Goal: Answer question/provide support: Answer question/provide support

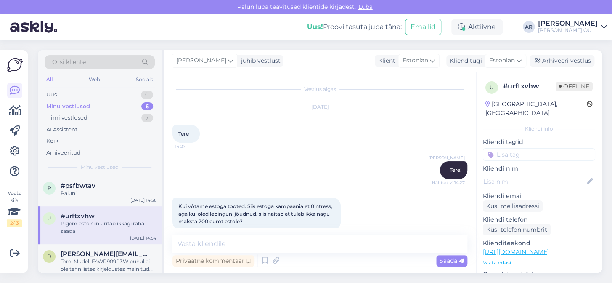
scroll to position [979, 0]
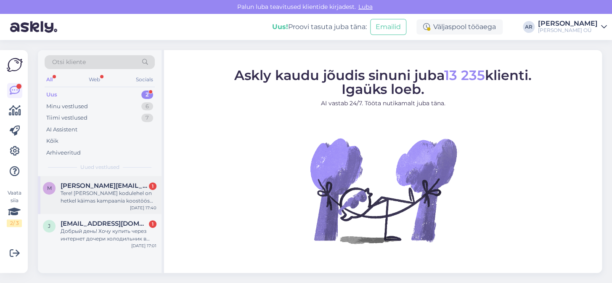
click at [122, 208] on div "m manuela.aasmae@outlook.com 1 Tere! Onoffi kodulehel on hetkel käimas kampaani…" at bounding box center [100, 195] width 124 height 38
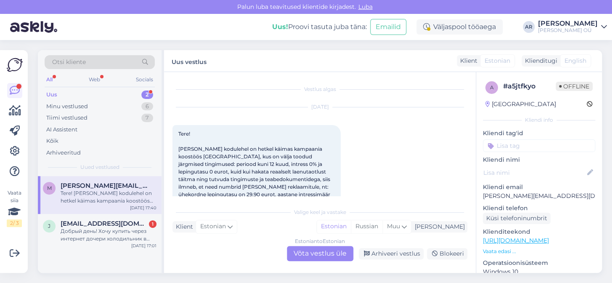
scroll to position [17, 0]
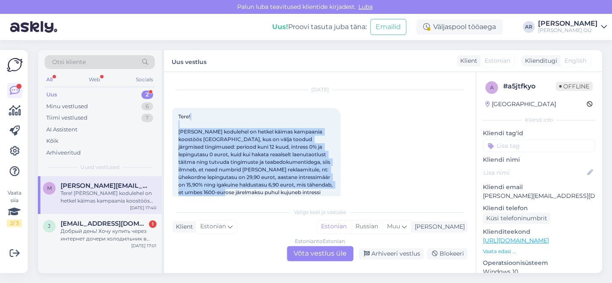
drag, startPoint x: 231, startPoint y: 193, endPoint x: 200, endPoint y: 123, distance: 76.4
click at [194, 116] on div "Tere! Onoffi kodulehel on hetkel käimas kampaania koostöös Estoga, kus on välja…" at bounding box center [256, 177] width 168 height 139
click at [260, 172] on span "Tere! Onoffi kodulehel on hetkel käimas kampaania koostöös Estoga, kus on välja…" at bounding box center [256, 176] width 156 height 127
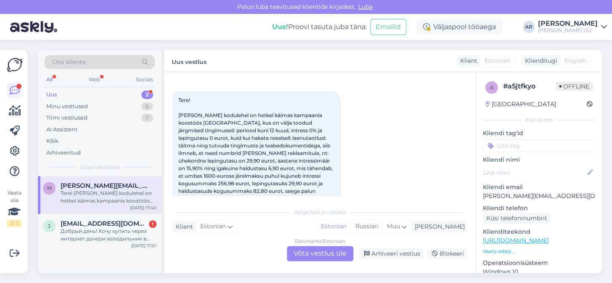
scroll to position [0, 0]
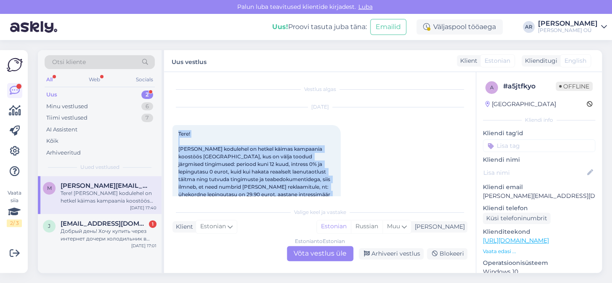
drag, startPoint x: 323, startPoint y: 189, endPoint x: 172, endPoint y: 122, distance: 165.6
click at [172, 122] on div "Vestlus algas Aug 30 2025 Tere! Onoffi kodulehel on hetkel käimas kampaania koo…" at bounding box center [320, 172] width 312 height 201
copy span "Tere! Onoffi kodulehel on hetkel käimas kampaania koostöös Estoga, kus on välja…"
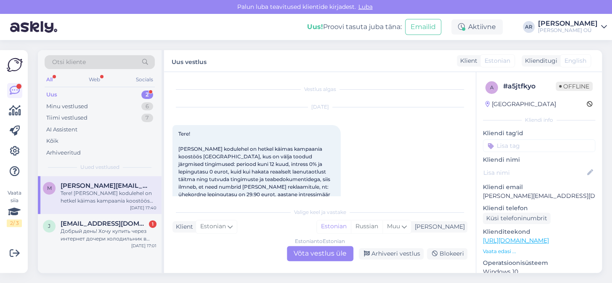
click at [321, 252] on div "Estonian to Estonian Võta vestlus üle" at bounding box center [320, 253] width 66 height 15
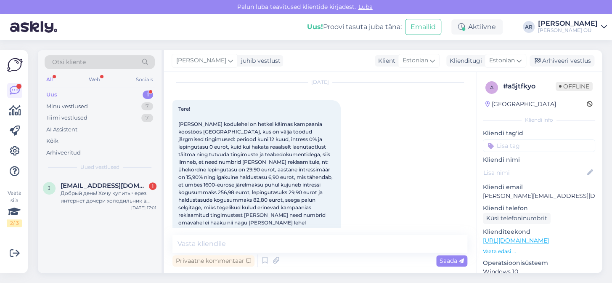
scroll to position [38, 0]
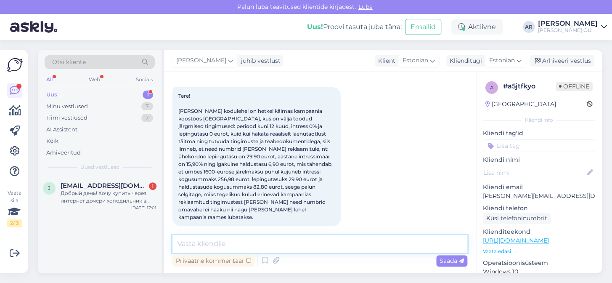
click at [320, 240] on textarea at bounding box center [319, 244] width 295 height 18
paste textarea "Täname Teid huvi eest meie kampaaniapakkumise vastu. Peale põhjalikku krediidiv…"
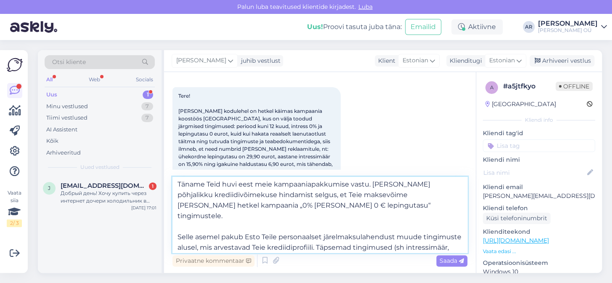
scroll to position [0, 0]
drag, startPoint x: 428, startPoint y: 188, endPoint x: 372, endPoint y: 184, distance: 56.1
click at [372, 184] on textarea "Täname Teid huvi eest meie kampaaniapakkumise vastu. Peale põhjalikku krediidiv…" at bounding box center [319, 215] width 295 height 76
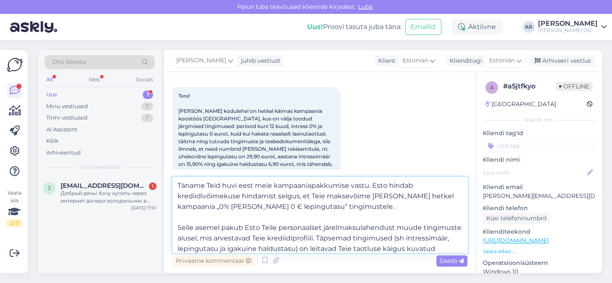
drag, startPoint x: 323, startPoint y: 197, endPoint x: 239, endPoint y: 200, distance: 84.6
click at [239, 200] on textarea "Täname Teid huvi eest meie kampaaniapakkumise vastu. Esto hindab krediidivõimek…" at bounding box center [319, 215] width 295 height 76
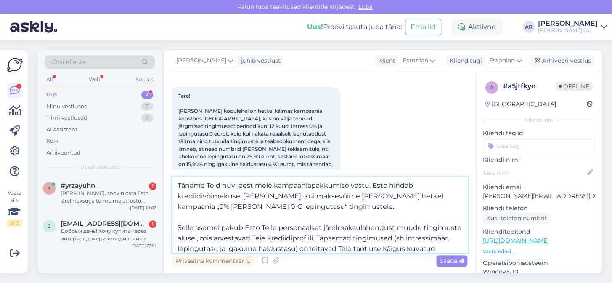
click at [347, 197] on textarea "Täname Teid huvi eest meie kampaaniapakkumise vastu. Esto hindab krediidivõimek…" at bounding box center [319, 215] width 295 height 76
click at [345, 197] on textarea "Täname Teid huvi eest meie kampaaniapakkumise vastu. Esto hindab krediidivõimek…" at bounding box center [319, 215] width 295 height 76
drag, startPoint x: 286, startPoint y: 207, endPoint x: 244, endPoint y: 197, distance: 43.3
click at [244, 197] on textarea "Täname Teid huvi eest meie kampaaniapakkumise vastu. Esto hindab krediidivõimek…" at bounding box center [319, 215] width 295 height 76
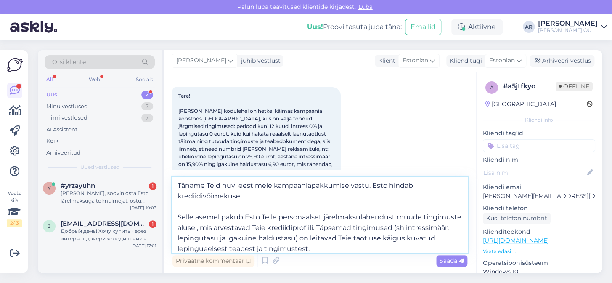
scroll to position [4, 0]
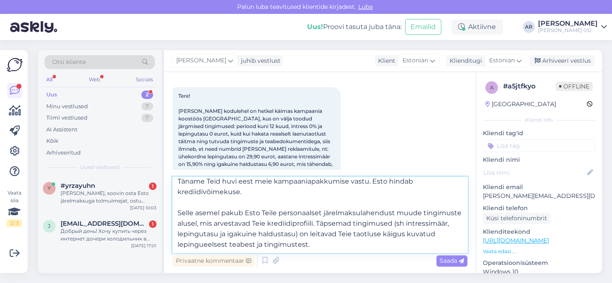
click at [177, 210] on textarea "Täname Teid huvi eest meie kampaaniapakkumise vastu. Esto hindab krediidivõimek…" at bounding box center [319, 215] width 295 height 76
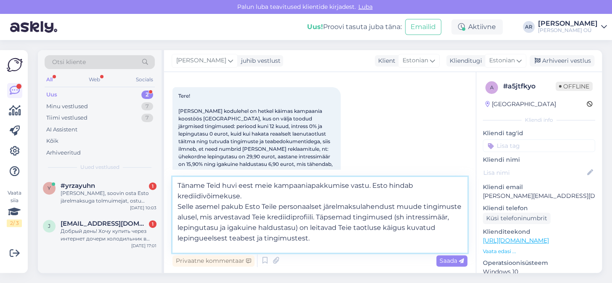
scroll to position [0, 0]
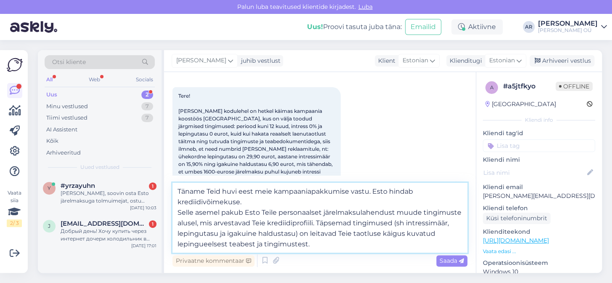
click at [269, 202] on textarea "Täname Teid huvi eest meie kampaaniapakkumise vastu. Esto hindab krediidivõimek…" at bounding box center [319, 217] width 295 height 70
paste textarea "maksevõime ei vasta hetkel kampaania „0% intress ja 0 € lepingutasu“ tingimuste…"
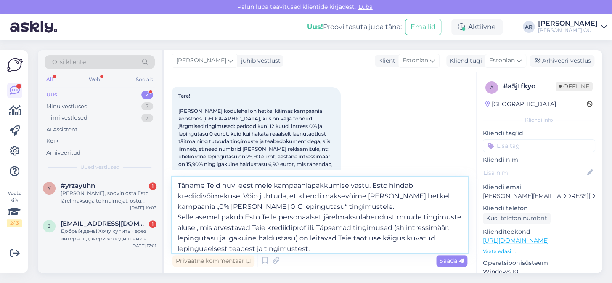
drag, startPoint x: 346, startPoint y: 252, endPoint x: 139, endPoint y: 172, distance: 222.7
click at [139, 172] on div "Otsi kliente All Web Socials Uus 2 Minu vestlused 7 Tiimi vestlused 7 AI Assist…" at bounding box center [320, 161] width 564 height 222
click at [333, 185] on textarea "Täname Teid huvi eest meie kampaaniapakkumise vastu. Esto hindab krediidivõimek…" at bounding box center [319, 215] width 295 height 76
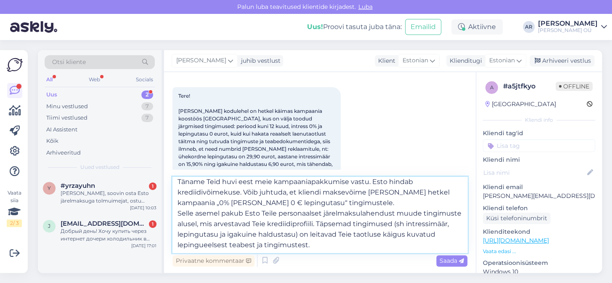
scroll to position [4, 0]
type textarea "Täname Teid huvi eest meie kampaaniapakkumise vastu. Esto hindab krediidivõimek…"
click at [437, 259] on div "Saada" at bounding box center [451, 260] width 31 height 11
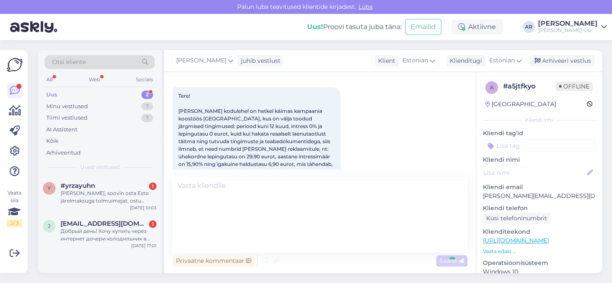
scroll to position [0, 0]
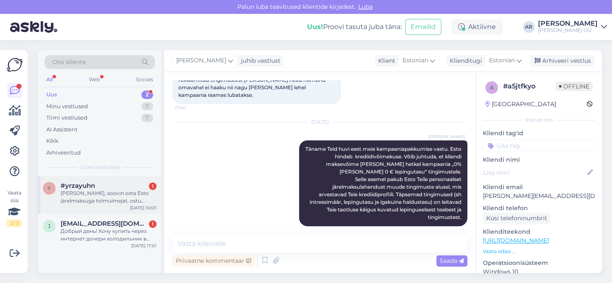
click at [97, 203] on div "Tere, soovin osta Esto jàrelmaksuga tolmuimejat, ostu kinnitamisel 12 kuud ei a…" at bounding box center [109, 196] width 96 height 15
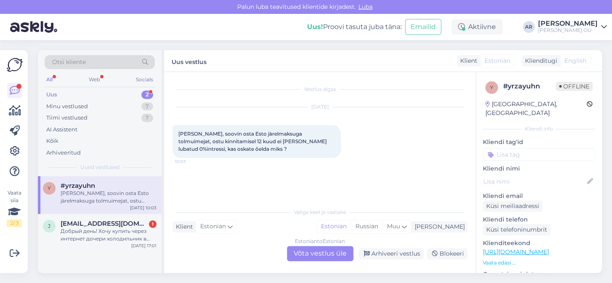
click at [309, 248] on div "Estonian to Estonian Võta vestlus üle" at bounding box center [320, 253] width 66 height 15
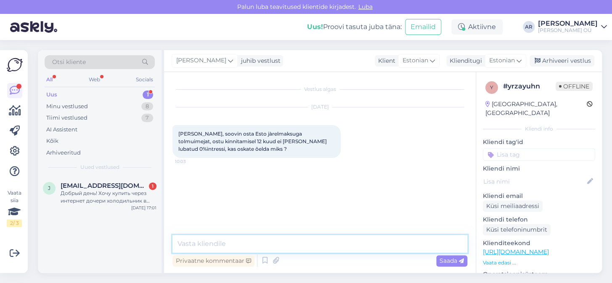
click at [290, 246] on textarea at bounding box center [319, 244] width 295 height 18
paste textarea "Täname Teid huvi eest meie kampaaniapakkumise vastu. Esto hindab krediidivõimek…"
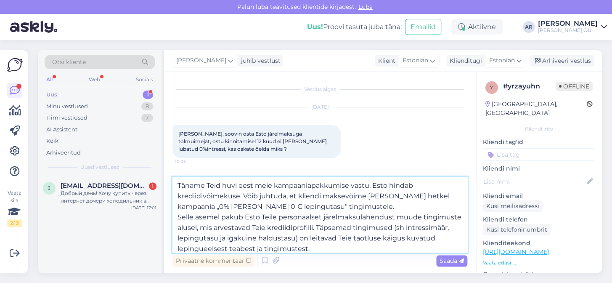
scroll to position [4, 0]
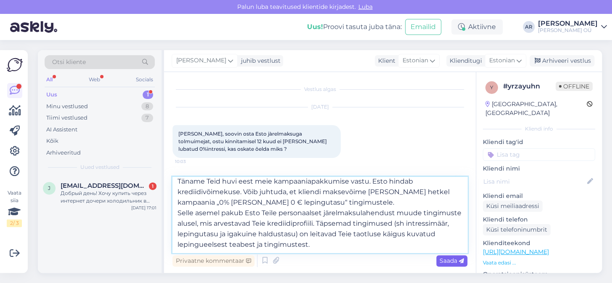
type textarea "Täname Teid huvi eest meie kampaaniapakkumise vastu. Esto hindab krediidivõimek…"
click at [459, 265] on div "Saada" at bounding box center [451, 260] width 31 height 11
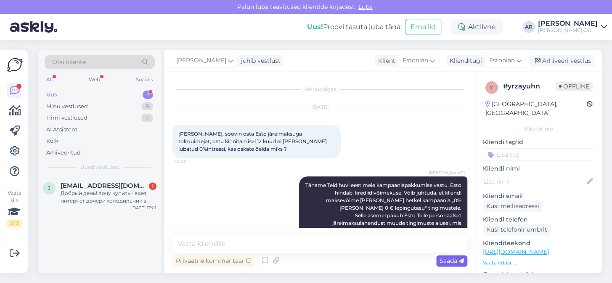
scroll to position [0, 0]
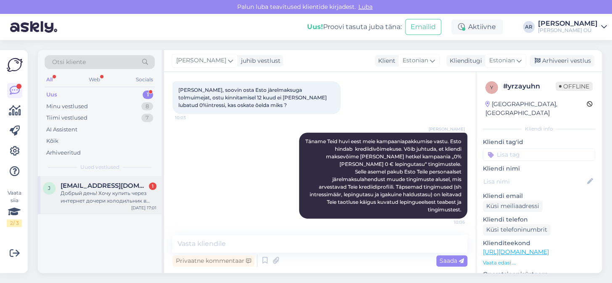
click at [103, 197] on div "Добрый день! Хочу купить через интернет дочери холодильник в вашем магазине и у…" at bounding box center [109, 196] width 96 height 15
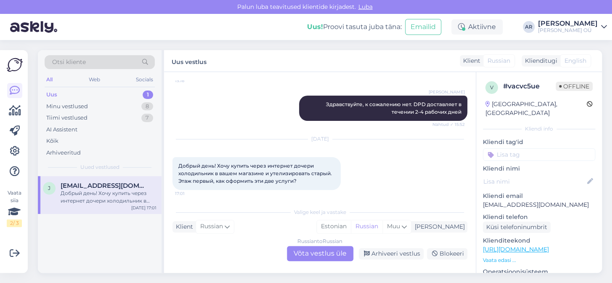
scroll to position [84, 0]
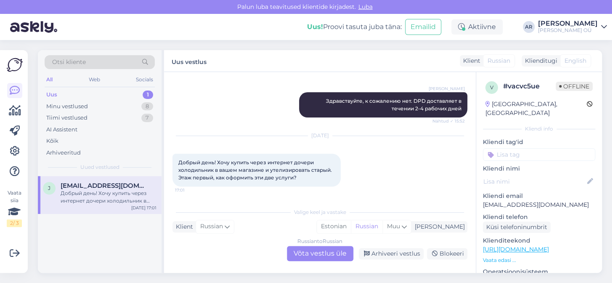
click at [327, 256] on div "Russian to Russian Võta vestlus üle" at bounding box center [320, 253] width 66 height 15
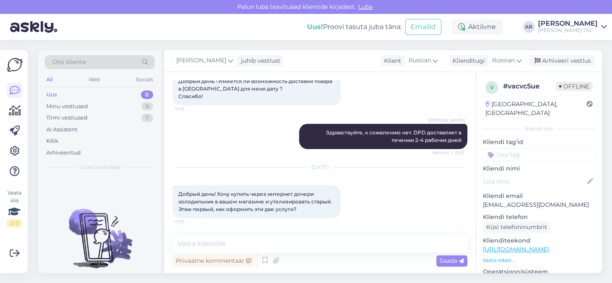
scroll to position [52, 0]
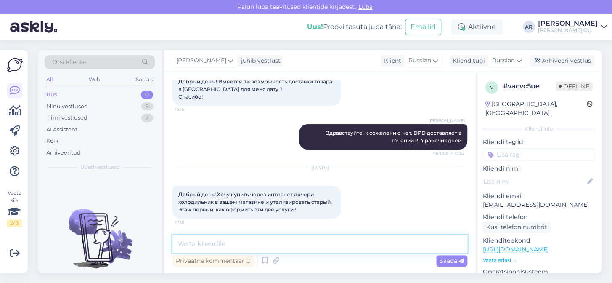
click at [324, 246] on textarea at bounding box center [319, 244] width 295 height 18
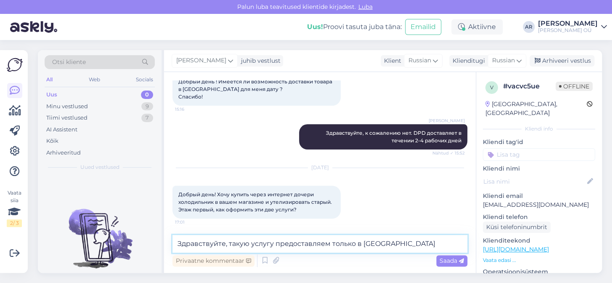
click at [246, 241] on textarea "Здравствуйте, такую услугу предоставляем только в Таллинне" at bounding box center [319, 244] width 295 height 18
click at [271, 243] on textarea "Здравствуйте, такие услугу предоставляем только в Таллинне" at bounding box center [319, 244] width 295 height 18
click at [409, 240] on textarea "Здравствуйте, такие услуги предоставляем только в Таллинне" at bounding box center [319, 244] width 295 height 18
type textarea "Здравствуйте, такие услуги предоставляем только в Таллинне"
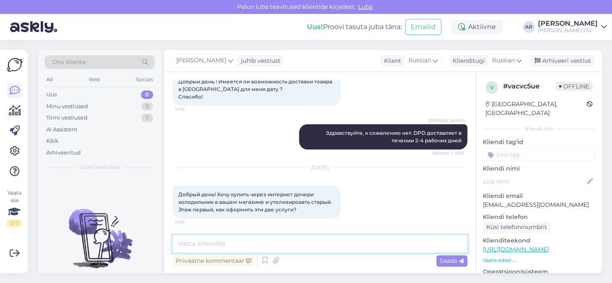
scroll to position [114, 0]
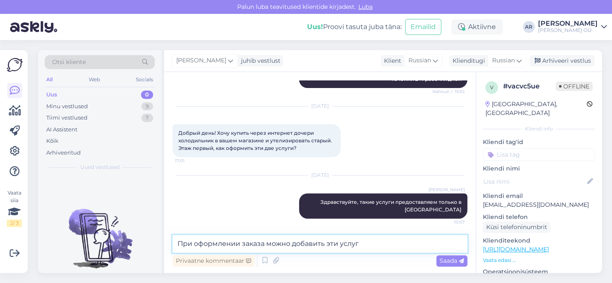
type textarea "При оформлении заказа можно добавить эти услуги"
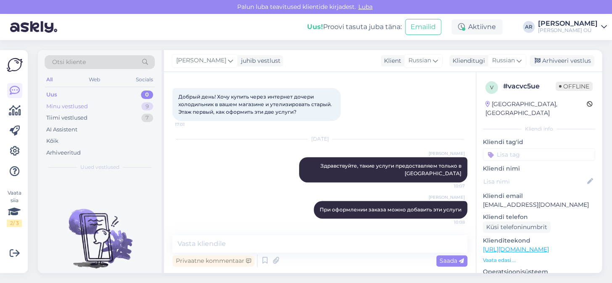
click at [90, 105] on div "Minu vestlused 9" at bounding box center [100, 106] width 110 height 12
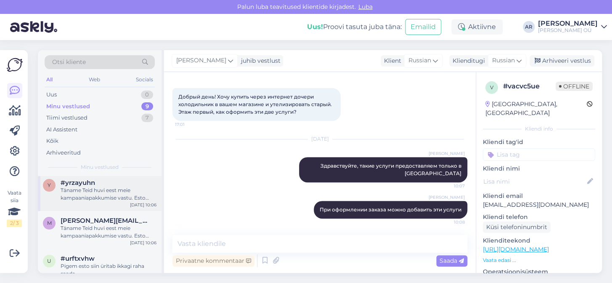
scroll to position [0, 0]
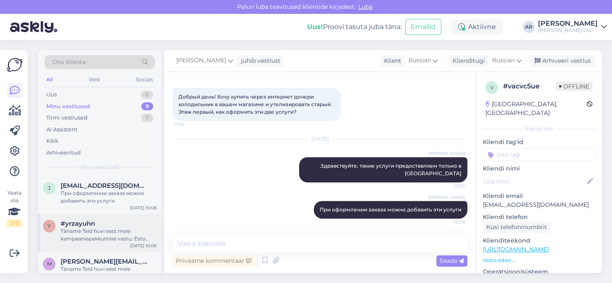
click at [137, 241] on div "Täname Teid huvi eest meie kampaaniapakkumise vastu. Esto hindab krediidivõimek…" at bounding box center [109, 234] width 96 height 15
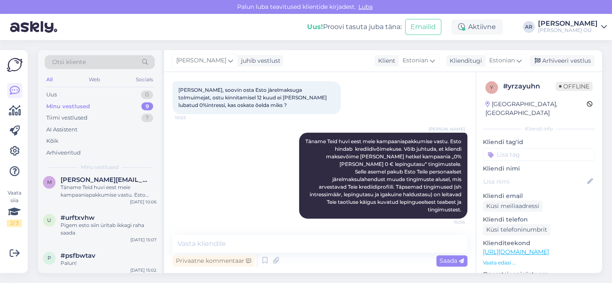
scroll to position [19, 0]
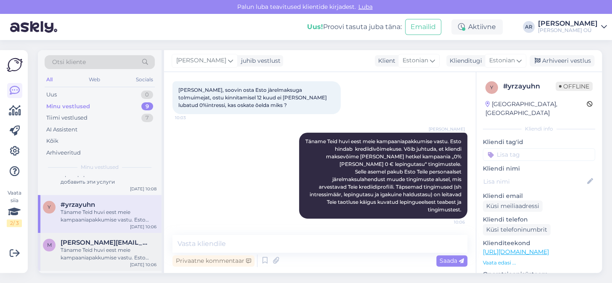
click at [137, 242] on span "manuela.aasmae@outlook.com" at bounding box center [104, 242] width 87 height 8
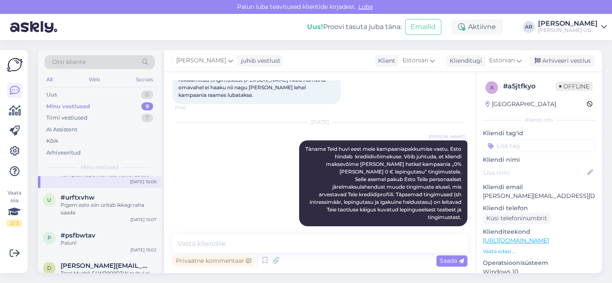
scroll to position [127, 0]
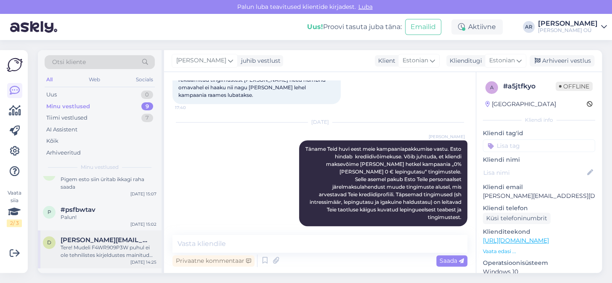
click at [111, 239] on span "dominictonisson@gmail.com" at bounding box center [104, 240] width 87 height 8
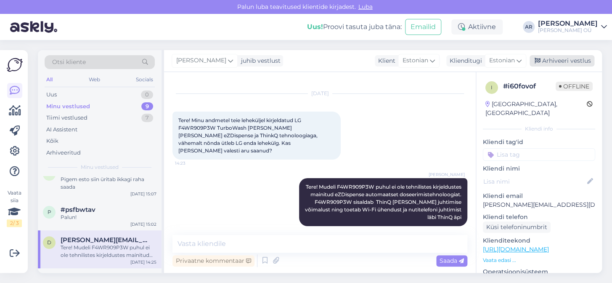
click at [555, 63] on div "Arhiveeri vestlus" at bounding box center [561, 60] width 65 height 11
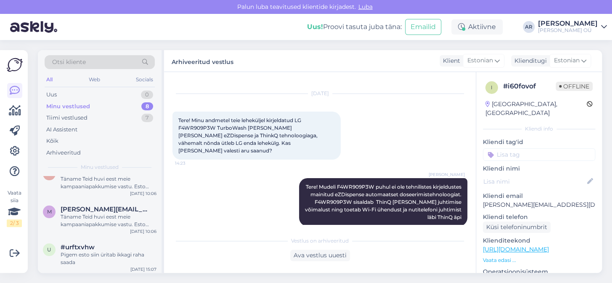
scroll to position [37, 0]
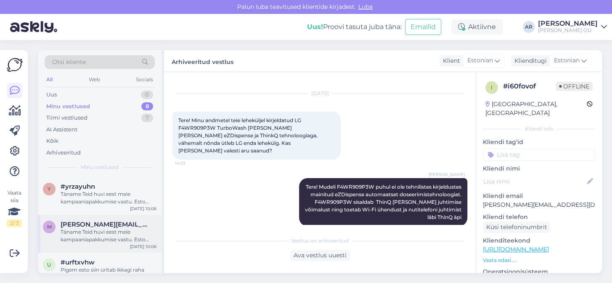
click at [122, 230] on div "Täname Teid huvi eest meie kampaaniapakkumise vastu. Esto hindab krediidivõimek…" at bounding box center [109, 235] width 96 height 15
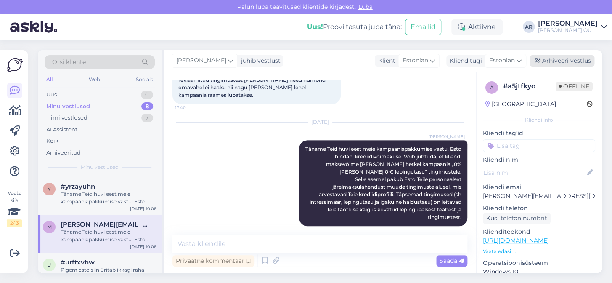
click at [558, 59] on div "Arhiveeri vestlus" at bounding box center [561, 60] width 65 height 11
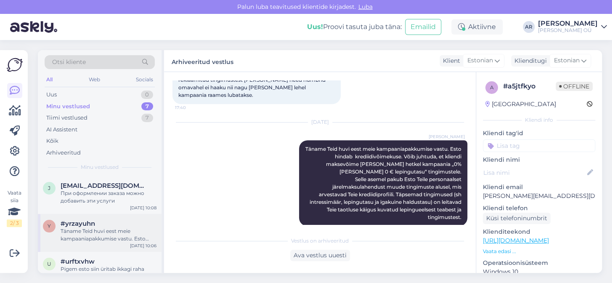
click at [96, 232] on div "Täname Teid huvi eest meie kampaaniapakkumise vastu. Esto hindab krediidivõimek…" at bounding box center [109, 234] width 96 height 15
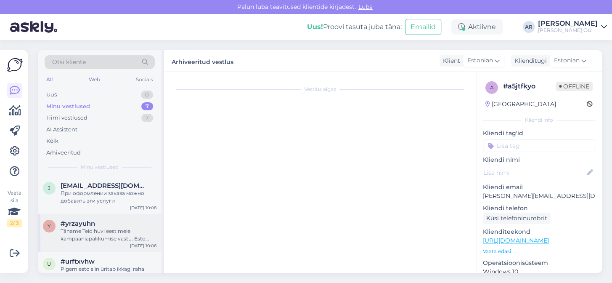
scroll to position [44, 0]
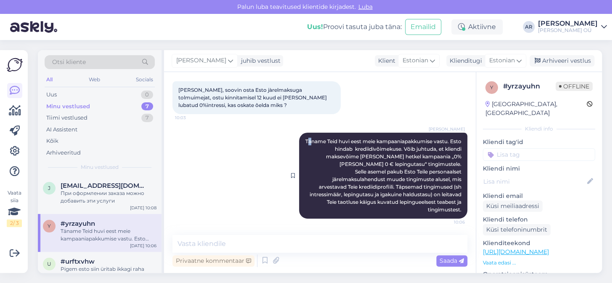
click at [311, 139] on span "Täname Teid huvi eest meie kampaaniapakkumise vastu. Esto hindab krediidivõimek…" at bounding box center [383, 175] width 157 height 74
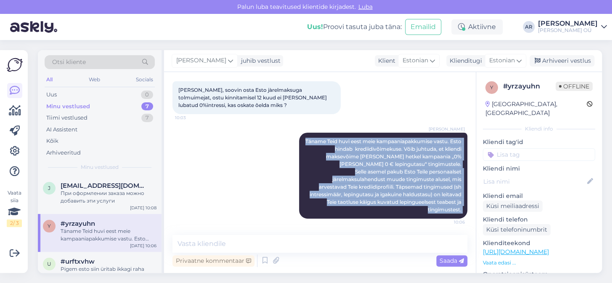
drag, startPoint x: 309, startPoint y: 139, endPoint x: 460, endPoint y: 249, distance: 187.8
click at [460, 249] on div "Vestlus algas Aug 31 2025 Tere, soovin osta Esto jàrelmaksuga tolmuimejat, ostu…" at bounding box center [320, 172] width 312 height 201
copy div "Täname Teid huvi eest meie kampaaniapakkumise vastu. Esto hindab krediidivõimek…"
click at [561, 62] on div "Arhiveeri vestlus" at bounding box center [561, 60] width 65 height 11
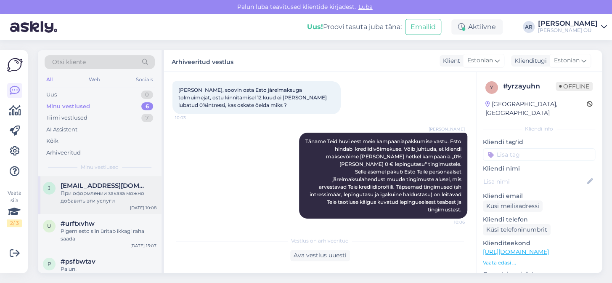
click at [116, 197] on div "При оформлении заказа можно добавить эти услуги" at bounding box center [109, 196] width 96 height 15
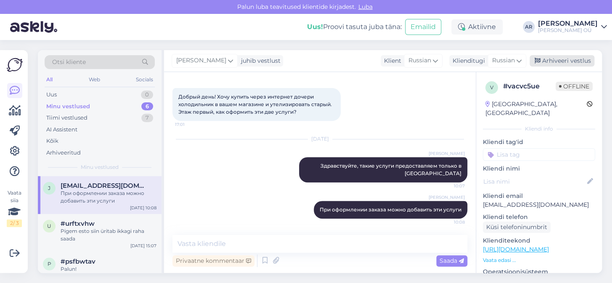
click at [549, 59] on div "Arhiveeri vestlus" at bounding box center [561, 60] width 65 height 11
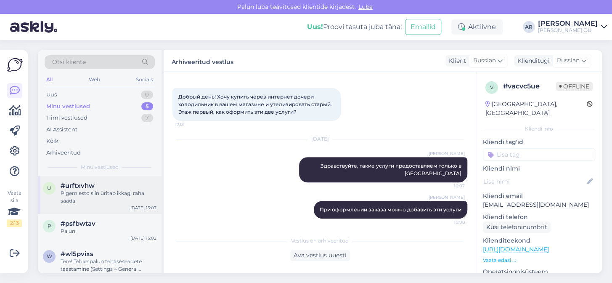
click at [136, 177] on div "Otsi kliente All Web Socials Uus 0 Minu vestlused 5 Tiimi vestlused 7 AI Assist…" at bounding box center [101, 161] width 126 height 222
click at [135, 180] on div "u #urftxvhw Pigem esto siin üritab ikkagi raha saada Aug 30 15:07" at bounding box center [100, 195] width 124 height 38
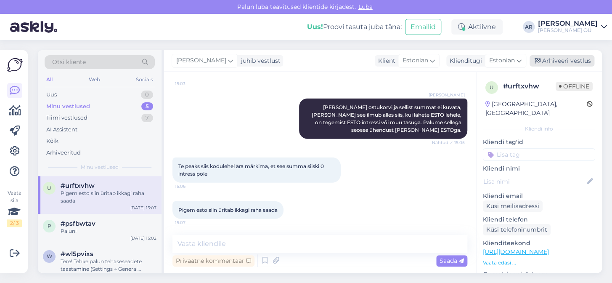
click at [559, 65] on div "Arhiveeri vestlus" at bounding box center [561, 60] width 65 height 11
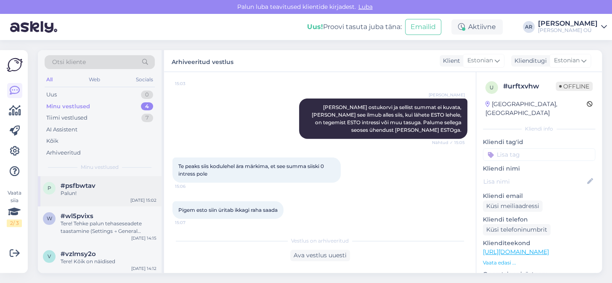
click at [123, 194] on div "Palun!" at bounding box center [109, 193] width 96 height 8
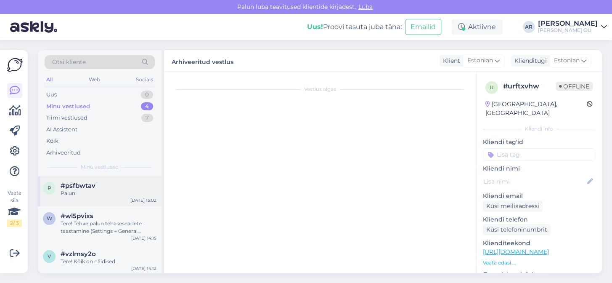
scroll to position [135, 0]
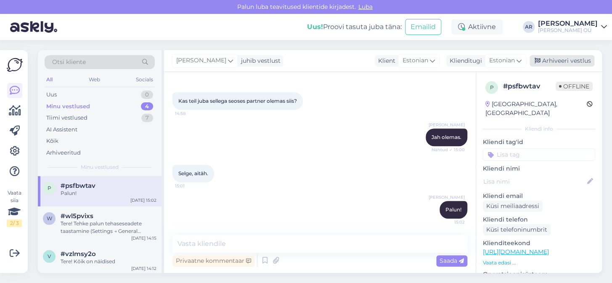
click at [581, 59] on div "Arhiveeri vestlus" at bounding box center [561, 60] width 65 height 11
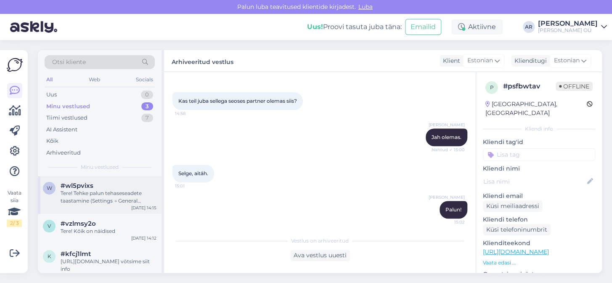
click at [111, 206] on div "w #wl5pvixs Tere! Tehke palun tehaseseadete taastamine (Settings → General Mana…" at bounding box center [100, 195] width 124 height 38
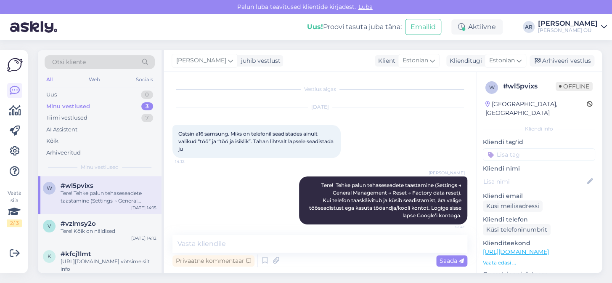
scroll to position [6, 0]
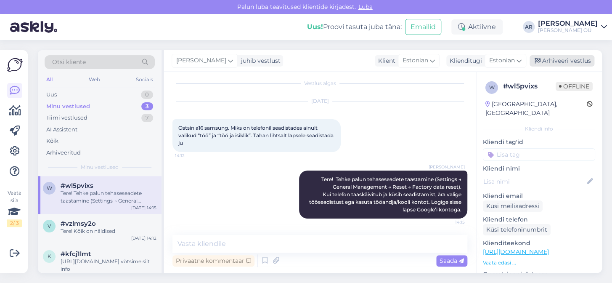
click at [565, 63] on div "Arhiveeri vestlus" at bounding box center [561, 60] width 65 height 11
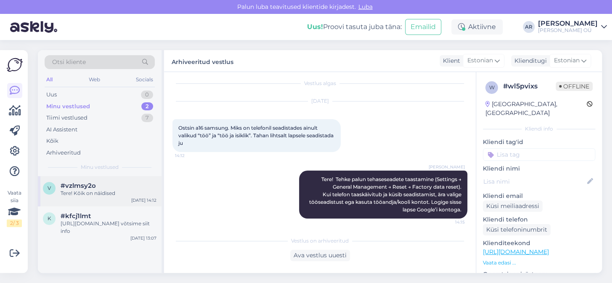
click at [101, 200] on div "v #vzlmsy2o Tere! Kõik on näidised Aug 30 14:12" at bounding box center [100, 191] width 124 height 30
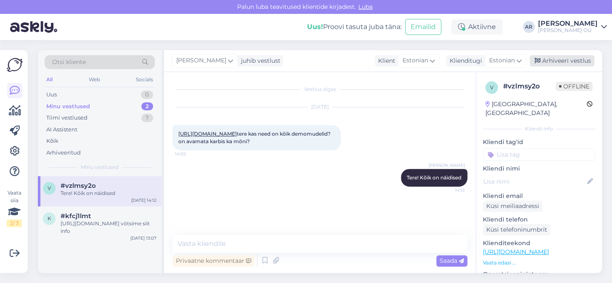
click at [548, 60] on div "Arhiveeri vestlus" at bounding box center [561, 60] width 65 height 11
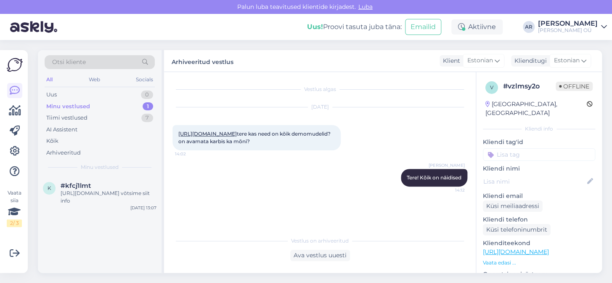
click at [101, 214] on div "k #kfcj1lmt https://www.samsung.com/uk/support/model/RF50C530EB1/EF/ võtsime si…" at bounding box center [100, 224] width 124 height 97
click at [118, 183] on div "#kfcj1lmt" at bounding box center [109, 186] width 96 height 8
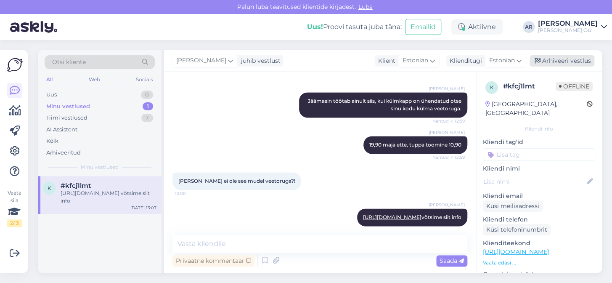
click at [575, 58] on div "Arhiveeri vestlus" at bounding box center [561, 60] width 65 height 11
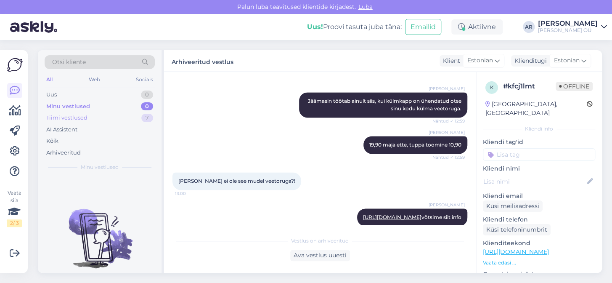
click at [82, 117] on div "Tiimi vestlused" at bounding box center [66, 118] width 41 height 8
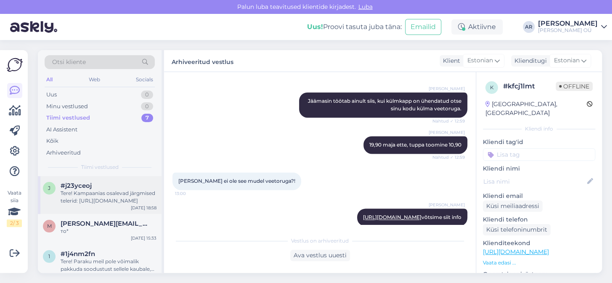
click at [118, 193] on div "Tere! Kampaanias osalevad järgmised telerid: https://onoff.ee/et/content/55-sam…" at bounding box center [109, 196] width 96 height 15
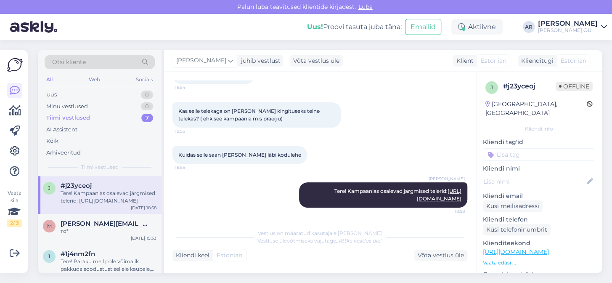
scroll to position [82, 0]
click at [126, 224] on span "mr.averyanov@inbox.ru" at bounding box center [104, 223] width 87 height 8
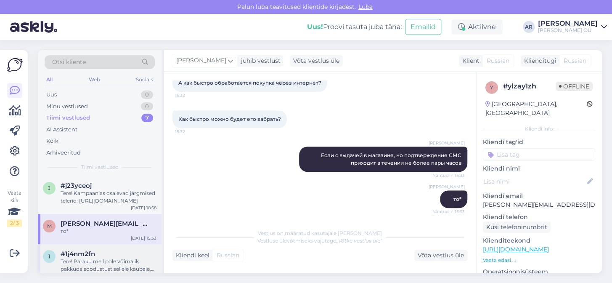
click at [118, 261] on div "Tere! Paraku meil pole võimalik pakkuda soodustust sellele kaubale, tuleb arves…" at bounding box center [109, 264] width 96 height 15
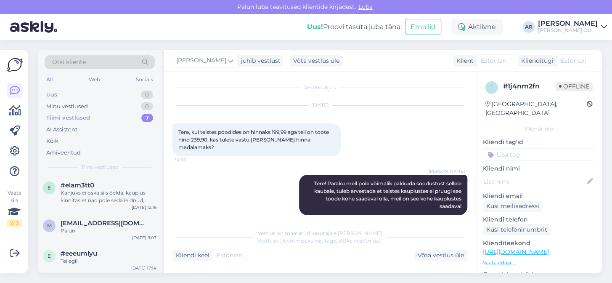
scroll to position [145, 0]
drag, startPoint x: 93, startPoint y: 242, endPoint x: 98, endPoint y: 269, distance: 27.5
click at [98, 269] on div "e #eeeumlyu Teilegi! Aug 28 17:14" at bounding box center [100, 258] width 124 height 30
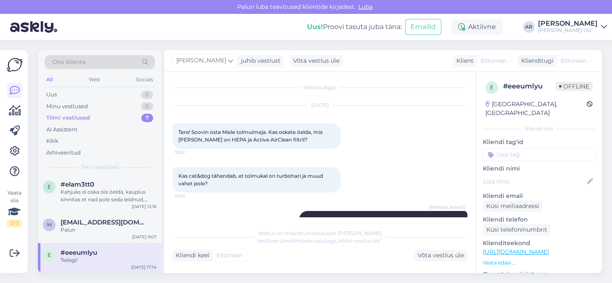
scroll to position [870, 0]
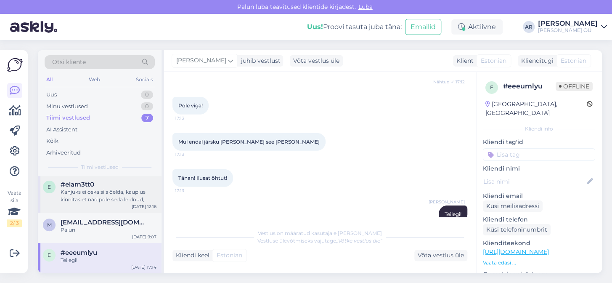
click at [60, 211] on div "e #elam3tt0 Kahjuks ei oska siis öelda, kauplus kinnitas et nad pole seda leidn…" at bounding box center [100, 193] width 124 height 38
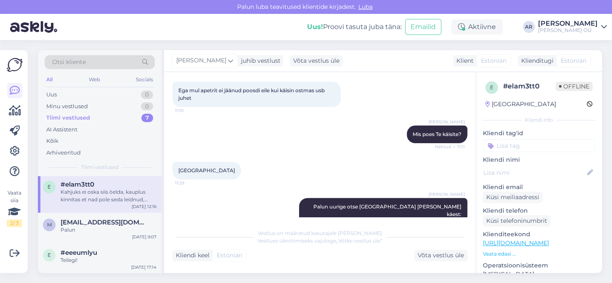
scroll to position [1415, 0]
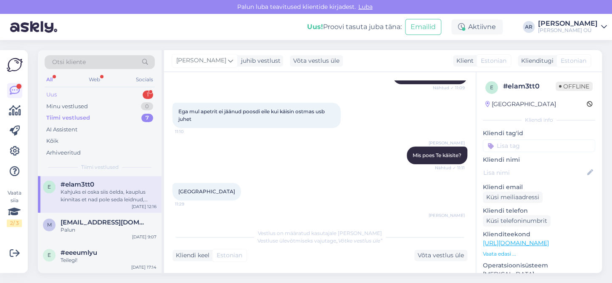
click at [125, 93] on div "Uus 1" at bounding box center [100, 95] width 110 height 12
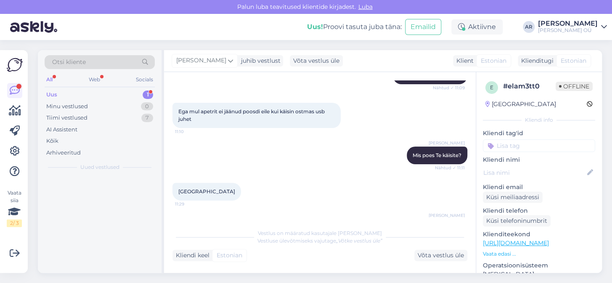
scroll to position [0, 0]
click at [126, 192] on div "Сколько стоит доставка до квартиры ?" at bounding box center [109, 196] width 96 height 15
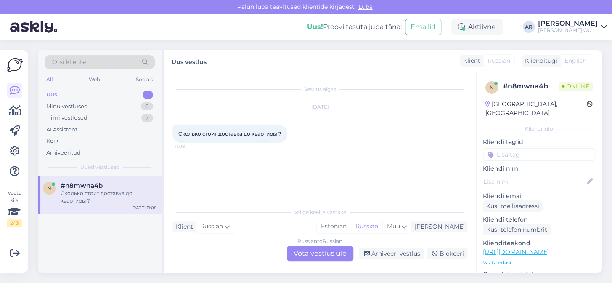
click at [308, 247] on div "Russian to Russian Võta vestlus üle" at bounding box center [320, 253] width 66 height 15
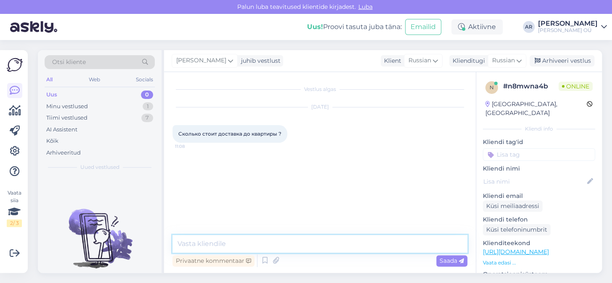
click at [307, 241] on textarea at bounding box center [319, 244] width 295 height 18
type textarea "Здравствуйте, 30,8"
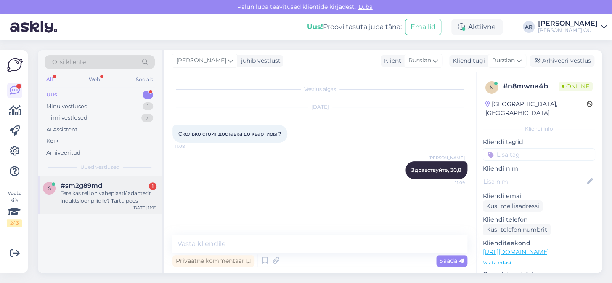
click at [138, 213] on div "s #sm2g89md 1 Tere kas teil on vaheplaati/ adapterit induktsioonpliidile? Tartu…" at bounding box center [100, 195] width 124 height 38
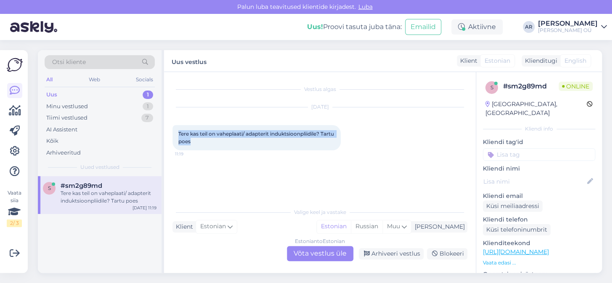
drag, startPoint x: 206, startPoint y: 143, endPoint x: 172, endPoint y: 133, distance: 34.8
click at [172, 133] on div "Tere kas teil on vaheplaati/ adapterit induktsioonpliidile? Tartu poes 11:19" at bounding box center [256, 137] width 168 height 25
copy span "Tere kas teil on vaheplaati/ adapterit induktsioonpliidile? Tartu poes"
click at [483, 248] on link "https://onoff.ee/et/216-tarvikud?q=Saadavus-Tartu+V%C3%B5ru+79" at bounding box center [516, 252] width 66 height 8
click at [337, 256] on div "Estonian to Estonian Võta vestlus üle" at bounding box center [320, 253] width 66 height 15
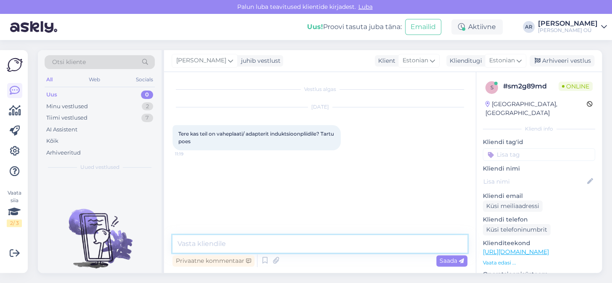
click at [316, 236] on textarea at bounding box center [319, 244] width 295 height 18
type textarea "Tere! Kahjuks ei ole"
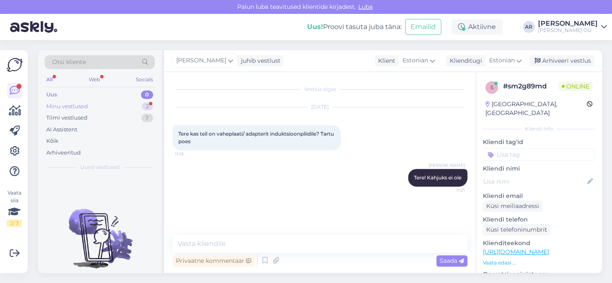
click at [100, 109] on div "Minu vestlused 2" at bounding box center [100, 106] width 110 height 12
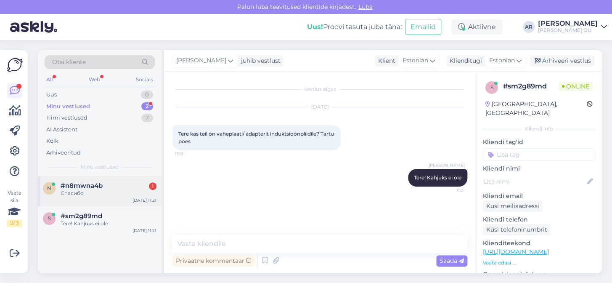
click at [103, 191] on div "Спасибо" at bounding box center [109, 193] width 96 height 8
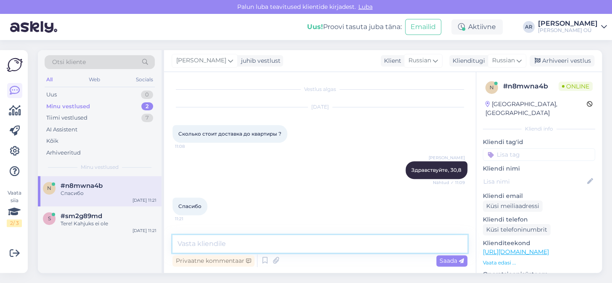
click at [226, 248] on textarea at bounding box center [319, 244] width 295 height 18
type textarea "Пожалуйста!"
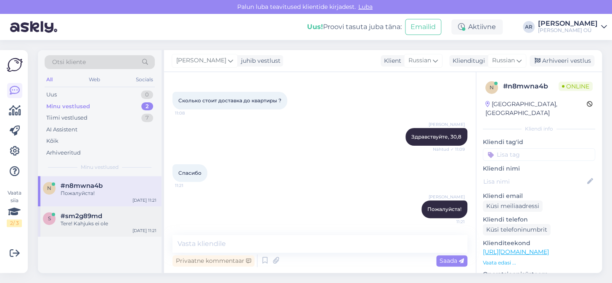
click at [105, 230] on div "s #sm2g89md Tere! Kahjuks ei ole Aug 31 11:21" at bounding box center [100, 221] width 124 height 30
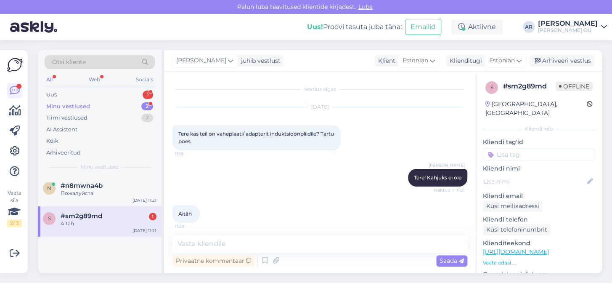
scroll to position [4, 0]
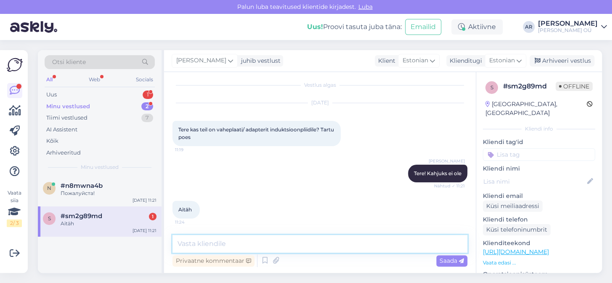
click at [197, 250] on textarea at bounding box center [319, 244] width 295 height 18
type textarea "З"
type textarea "Palun."
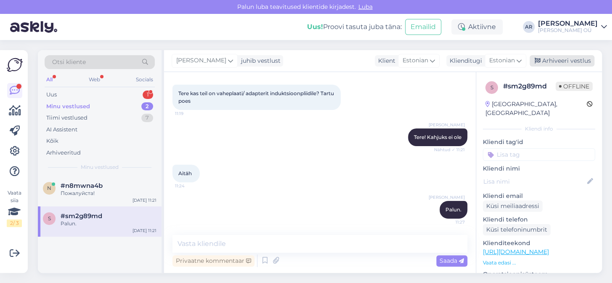
click at [558, 63] on div "Arhiveeri vestlus" at bounding box center [561, 60] width 65 height 11
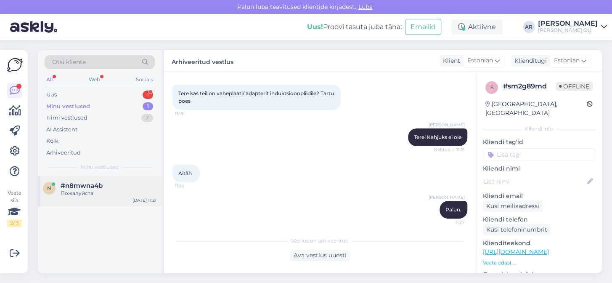
click at [118, 187] on div "#n8mwna4b" at bounding box center [109, 186] width 96 height 8
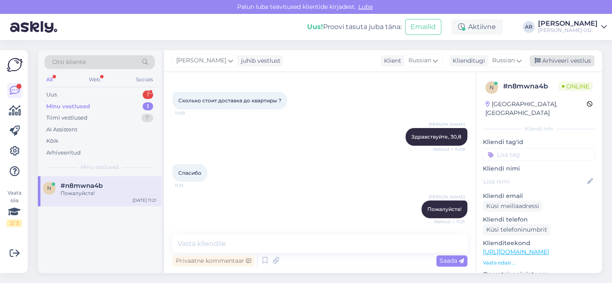
click at [568, 60] on div "Arhiveeri vestlus" at bounding box center [561, 60] width 65 height 11
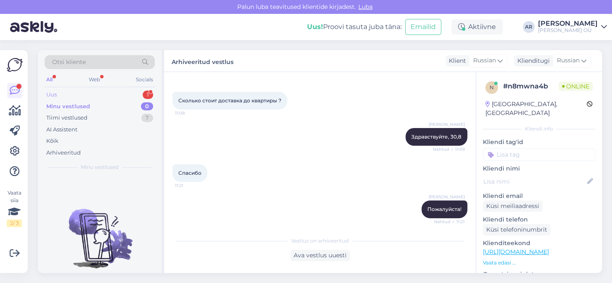
click at [96, 92] on div "Uus 1" at bounding box center [100, 95] width 110 height 12
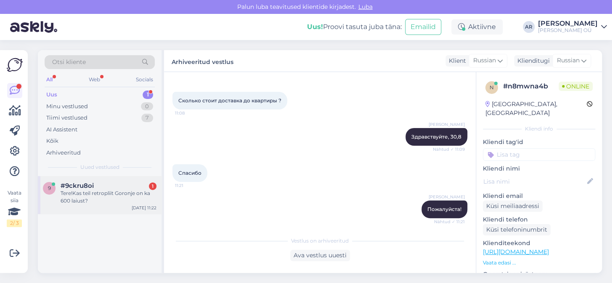
click at [114, 182] on div "#9ckru8oi 1" at bounding box center [109, 186] width 96 height 8
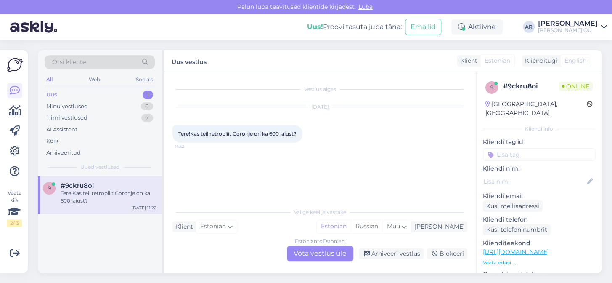
scroll to position [0, 0]
click at [491, 248] on link "[URL][DOMAIN_NAME]" at bounding box center [516, 252] width 66 height 8
click at [311, 255] on div "Estonian to Estonian Võta vestlus üle" at bounding box center [320, 253] width 66 height 15
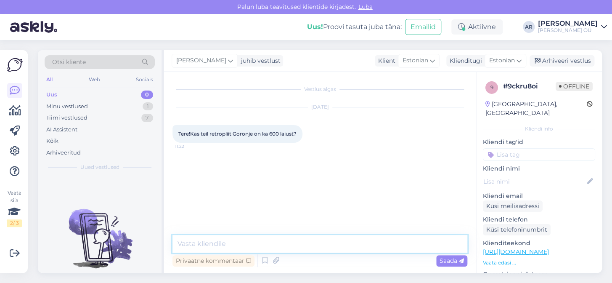
click at [302, 236] on textarea at bounding box center [319, 244] width 295 height 18
click at [302, 242] on textarea at bounding box center [319, 244] width 295 height 18
paste textarea "[URL][DOMAIN_NAME]"
type textarea "[URL][DOMAIN_NAME]"
type textarea "Tere!"
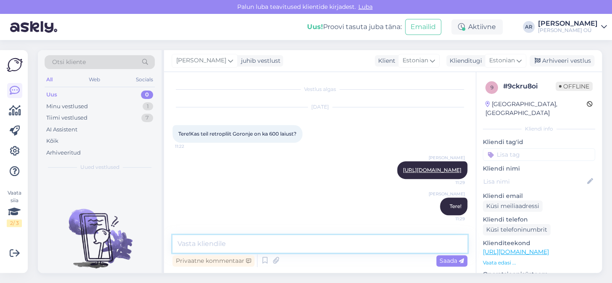
scroll to position [4, 0]
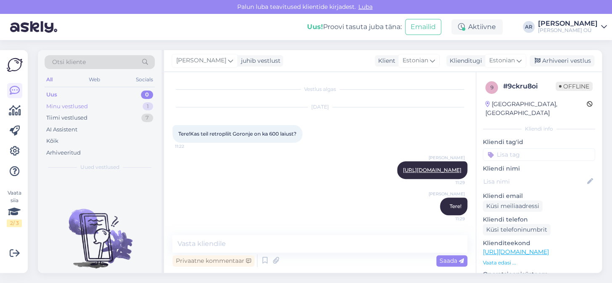
click at [118, 105] on div "Minu vestlused 1" at bounding box center [100, 106] width 110 height 12
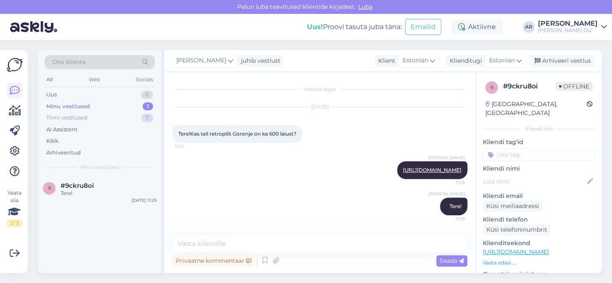
click at [119, 115] on div "Tiimi vestlused 7" at bounding box center [100, 118] width 110 height 12
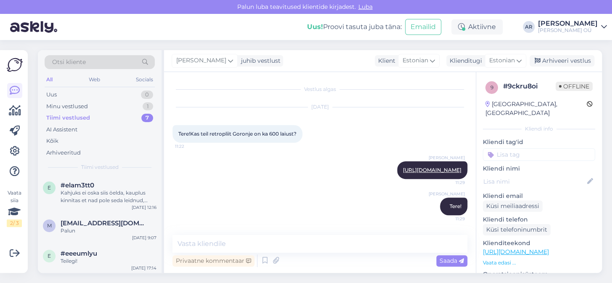
scroll to position [144, 0]
click at [102, 153] on div "Arhiveeritud" at bounding box center [100, 153] width 110 height 12
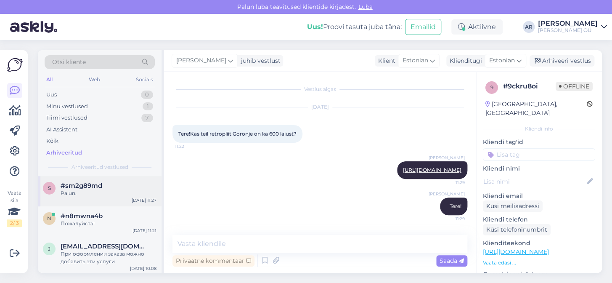
click at [121, 193] on div "Palun." at bounding box center [109, 193] width 96 height 8
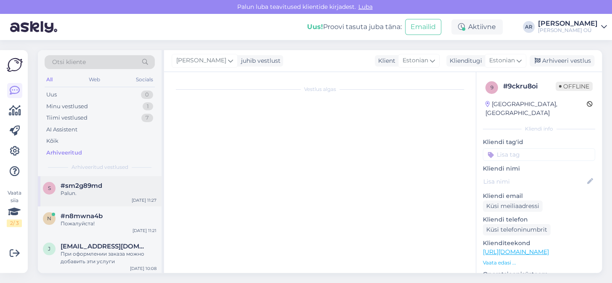
scroll to position [43, 0]
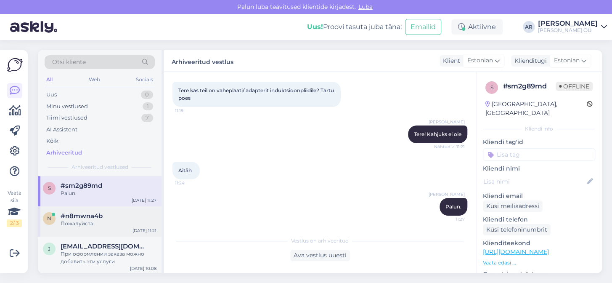
click at [123, 212] on div "#n8mwna4b" at bounding box center [109, 216] width 96 height 8
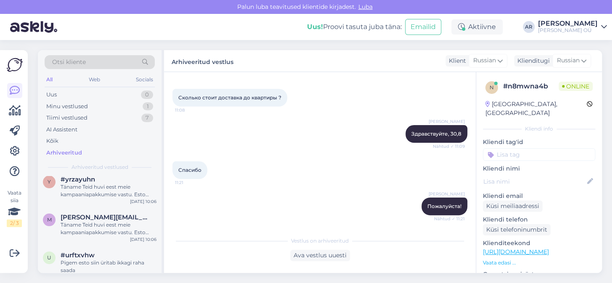
scroll to position [105, 0]
click at [130, 220] on div "Täname Teid huvi eest meie kampaaniapakkumise vastu. Esto hindab krediidivõimek…" at bounding box center [109, 227] width 96 height 15
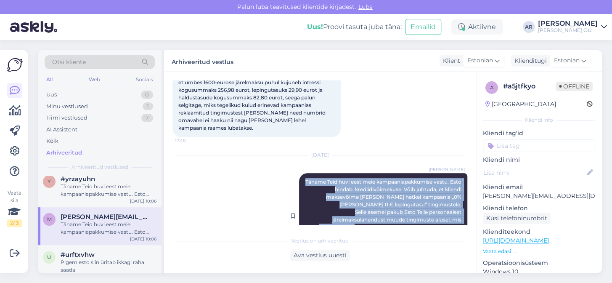
scroll to position [163, 0]
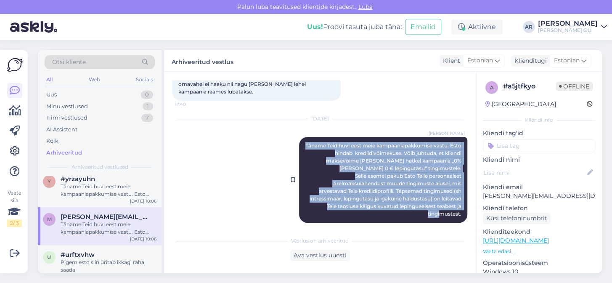
drag, startPoint x: 308, startPoint y: 173, endPoint x: 459, endPoint y: 209, distance: 154.9
click at [459, 209] on div "Anna Ryndina Täname Teid huvi eest meie kampaaniapakkumise vastu. Esto hindab k…" at bounding box center [383, 180] width 168 height 86
copy span "Täname Teid huvi eest meie kampaaniapakkumise vastu. Esto hindab krediidivõimek…"
click at [74, 92] on div "Uus 1" at bounding box center [100, 95] width 110 height 12
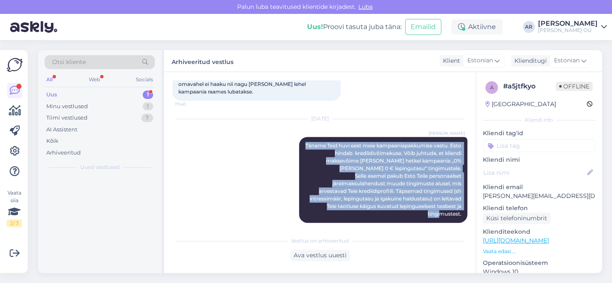
scroll to position [0, 0]
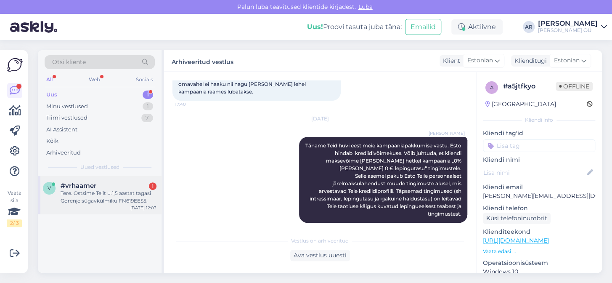
click at [139, 199] on div "Tere. Ostsime Teilt u.1,5 aastat tagasi Gorenje sügavkülmiku FN619EES5." at bounding box center [109, 196] width 96 height 15
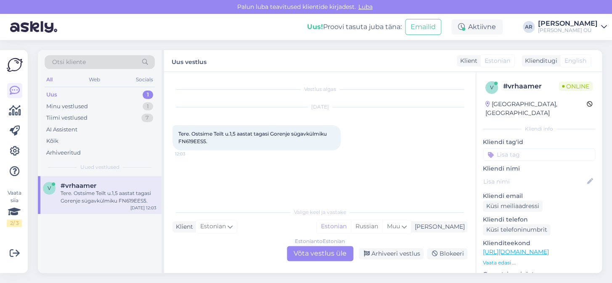
click at [332, 259] on div "Estonian to Estonian Võta vestlus üle" at bounding box center [320, 253] width 66 height 15
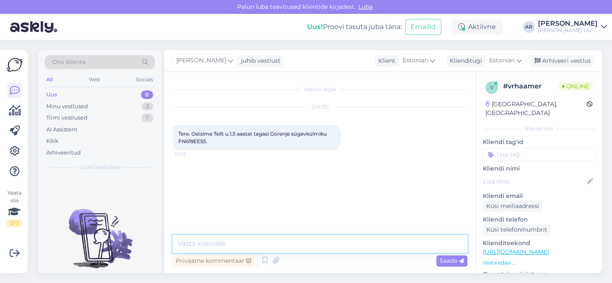
click at [320, 236] on textarea at bounding box center [319, 244] width 295 height 18
type textarea "Tere!"
type textarea "Kuidas saan aidata?"
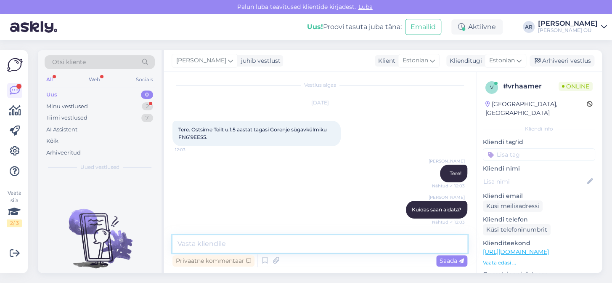
scroll to position [55, 0]
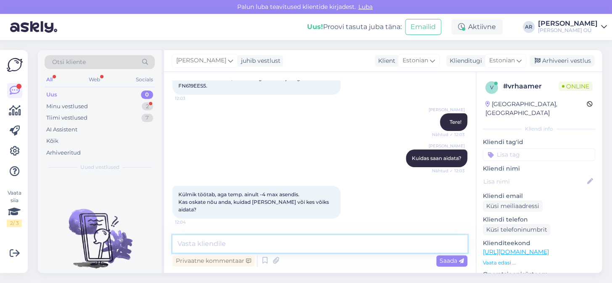
click at [263, 236] on textarea at bounding box center [319, 244] width 295 height 18
click at [239, 248] on textarea at bounding box center [319, 244] width 295 height 18
paste textarea "OÜ Sevi Kodukaubad Pallasti 16, Tallinn Tööaeg: E-R 9-17, L 10-15 e-mail: info@…"
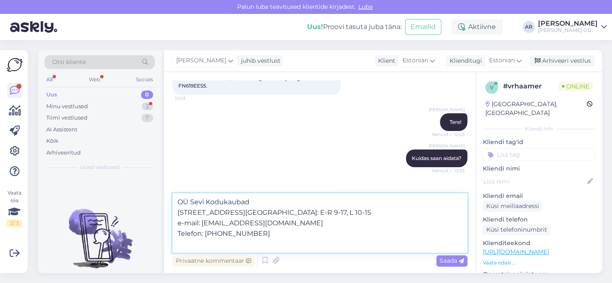
paste textarea "Renerki Kaubanduse OÜ Laki põik 6, Tallinn Tööaeg: E-R 9-18 e-mail: klienditeen…"
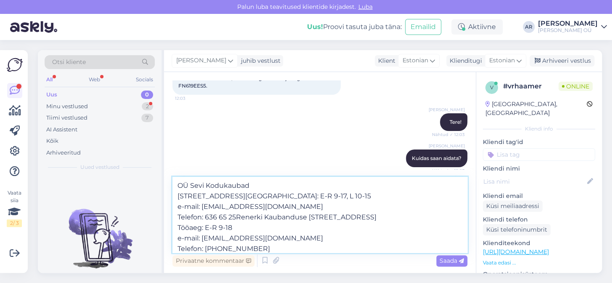
scroll to position [21, 0]
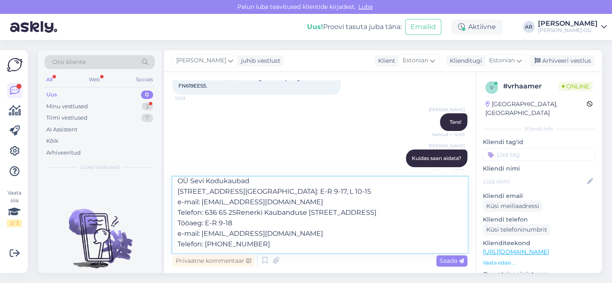
click at [250, 197] on textarea "OÜ Sevi Kodukaubad Pallasti 16, Tallinn Tööaeg: E-R 9-17, L 10-15 e-mail: info@…" at bounding box center [319, 215] width 295 height 76
type textarea "OÜ Sevi Kodukaubad Pallasti 16, Tallinn Tööaeg: E-R 9-17, L 10-15 e-mail: info@…"
click at [239, 207] on textarea "OÜ Sevi Kodukaubad Pallasti 16, Tallinn Tööaeg: E-R 9-17, L 10-15 e-mail: info@…" at bounding box center [319, 215] width 295 height 76
click at [237, 206] on textarea "OÜ Sevi Kodukaubad Pallasti 16, Tallinn Tööaeg: E-R 9-17, L 10-15 e-mail: info@…" at bounding box center [319, 215] width 295 height 76
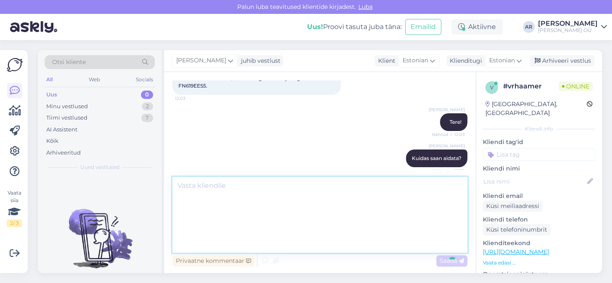
scroll to position [0, 0]
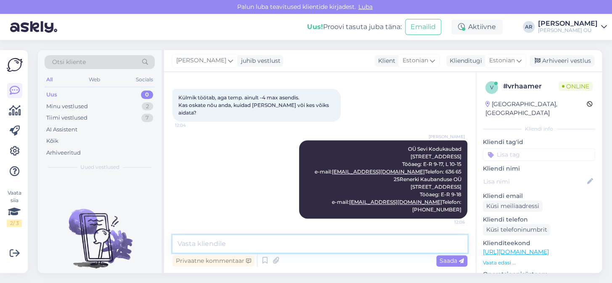
click at [273, 240] on textarea at bounding box center [319, 244] width 295 height 18
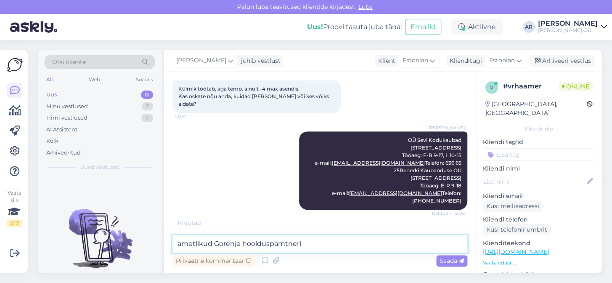
type textarea "ametlikud Gorenje hooldusparntnerid"
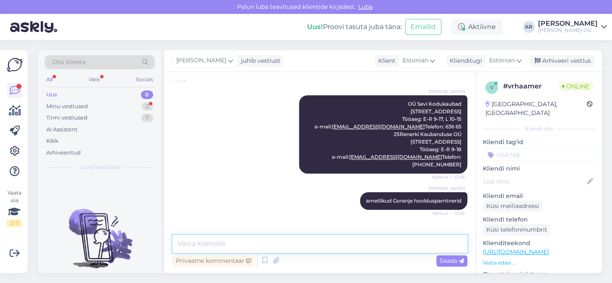
scroll to position [224, 0]
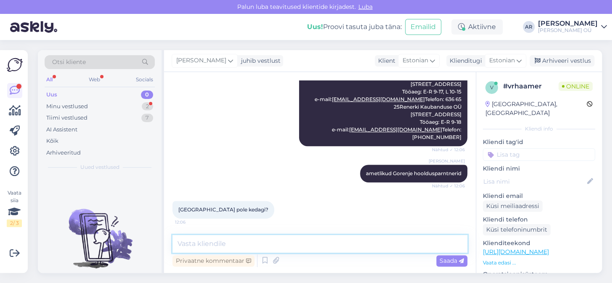
click at [217, 242] on textarea at bounding box center [319, 244] width 295 height 18
type textarea "e"
type textarea "Ei ole"
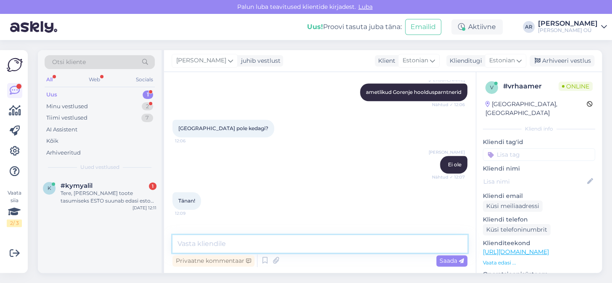
scroll to position [341, 0]
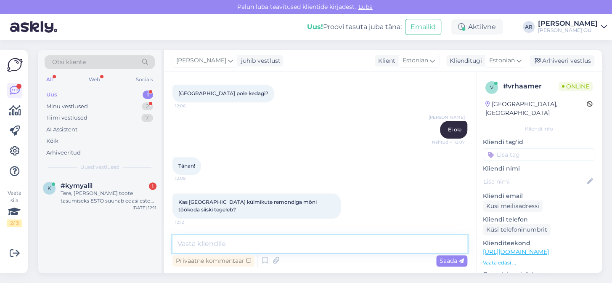
type textarea "E"
click at [281, 249] on textarea "Kahjuks ei tea kõikidest töökodast" at bounding box center [319, 244] width 295 height 18
click at [325, 244] on textarea "Kahjuks ei tea kõikidest töökojast" at bounding box center [319, 244] width 295 height 18
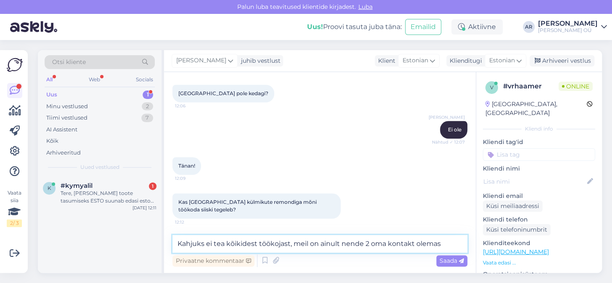
type textarea "Kahjuks ei tea kõikidest töökojast, meil on ainult nende 2 oma kontakt olemas."
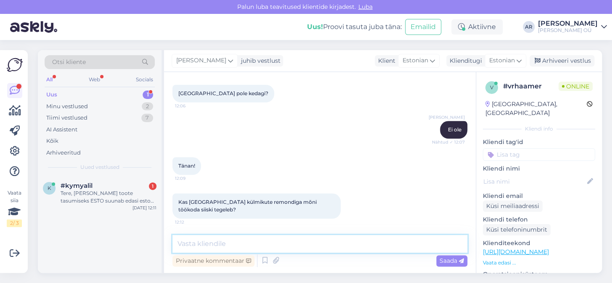
scroll to position [384, 0]
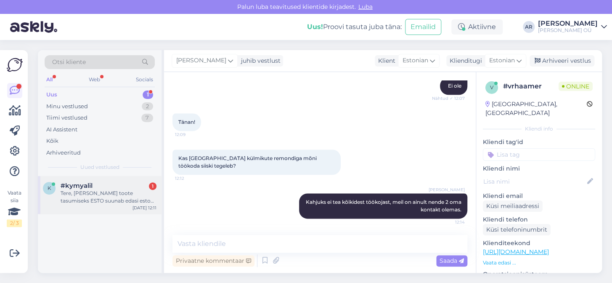
click at [108, 197] on div "Tere, [PERSON_NAME] toote tasumiseks ESTO suunab edasi esto lehele. Reklaamitud…" at bounding box center [109, 196] width 96 height 15
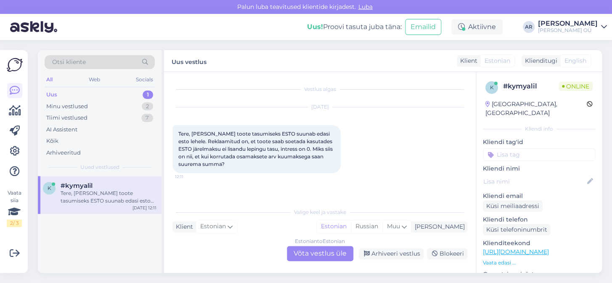
click at [321, 254] on div "Estonian to Estonian Võta vestlus üle" at bounding box center [320, 253] width 66 height 15
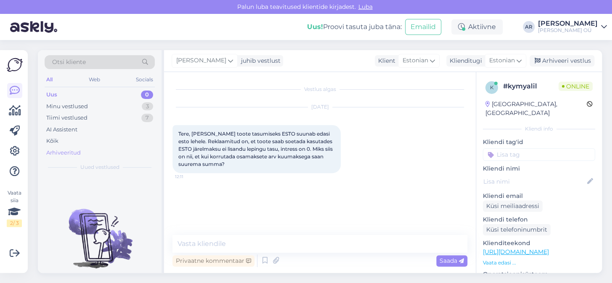
click at [90, 151] on div "Arhiveeritud" at bounding box center [100, 153] width 110 height 12
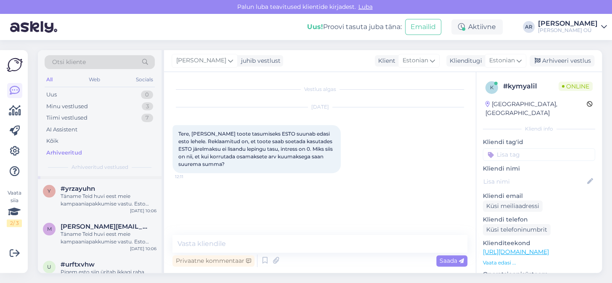
scroll to position [119, 0]
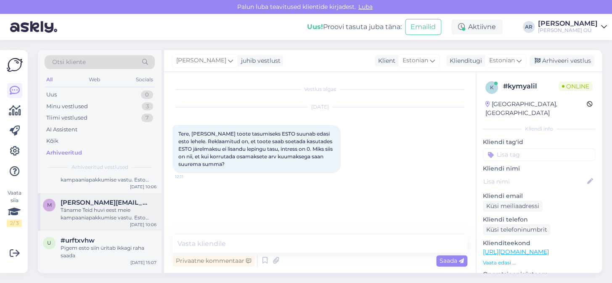
click at [131, 216] on div "Täname Teid huvi eest meie kampaaniapakkumise vastu. Esto hindab krediidivõimek…" at bounding box center [109, 213] width 96 height 15
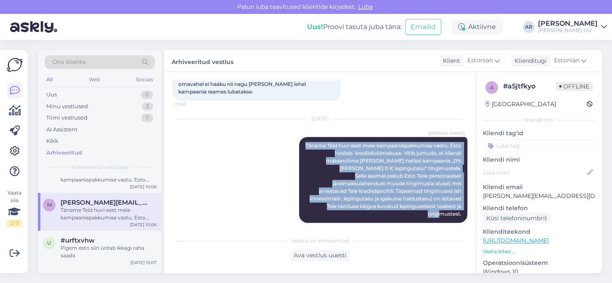
drag, startPoint x: 309, startPoint y: 138, endPoint x: 465, endPoint y: 204, distance: 170.0
click at [465, 204] on div "Vestlus algas Aug 30 2025 Tere! Onoffi kodulehel on hetkel käimas kampaania koo…" at bounding box center [323, 152] width 302 height 144
copy span "Täname Teid huvi eest meie kampaaniapakkumise vastu. Esto hindab krediidivõimek…"
click at [95, 90] on div "Uus 0" at bounding box center [100, 95] width 110 height 12
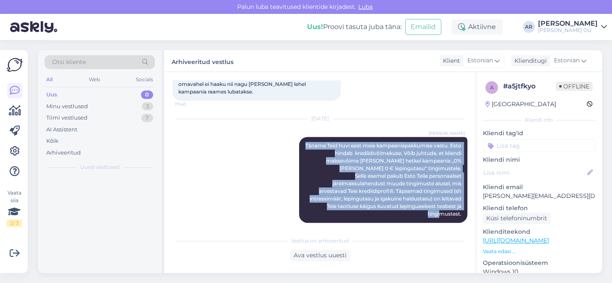
scroll to position [0, 0]
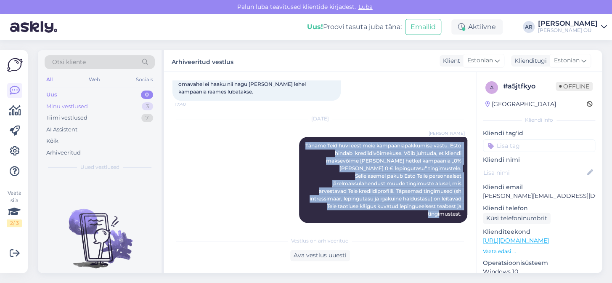
click at [100, 105] on div "Minu vestlused 3" at bounding box center [100, 106] width 110 height 12
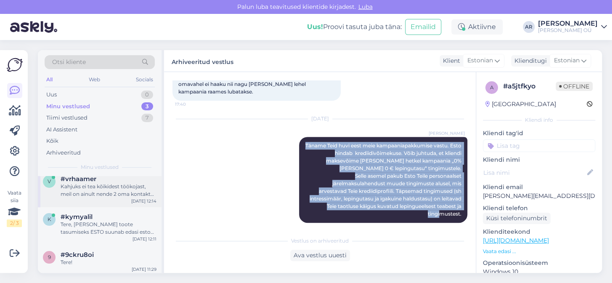
scroll to position [8, 0]
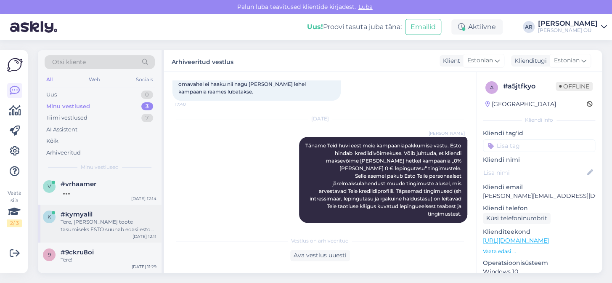
click at [136, 235] on div "Aug 31 12:11" at bounding box center [144, 236] width 24 height 6
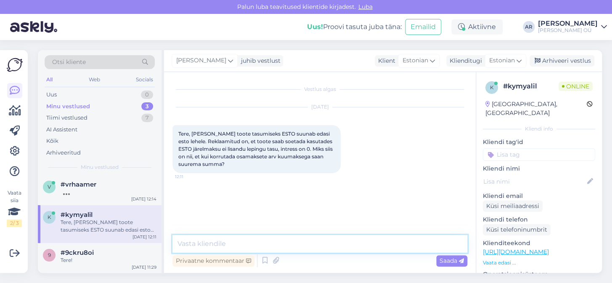
click at [290, 245] on textarea at bounding box center [319, 244] width 295 height 18
paste textarea "Täname Teid huvi eest meie kampaaniapakkumise vastu. Esto hindab krediidivõimek…"
type textarea "Tere! Täname Teid huvi eest meie kampaaniapakkumise vastu. Esto hindab krediidi…"
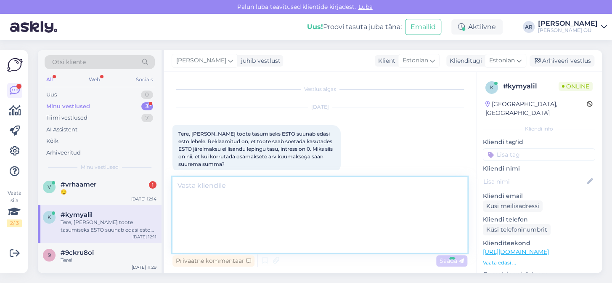
scroll to position [0, 0]
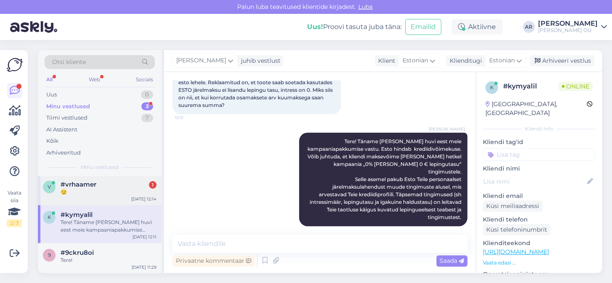
click at [114, 202] on div "v #vrhaamer 1 😏 Aug 31 12:14" at bounding box center [100, 189] width 124 height 30
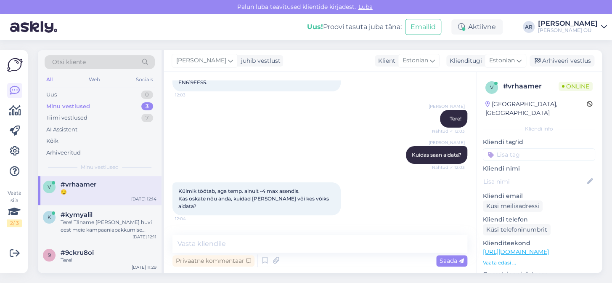
scroll to position [420, 0]
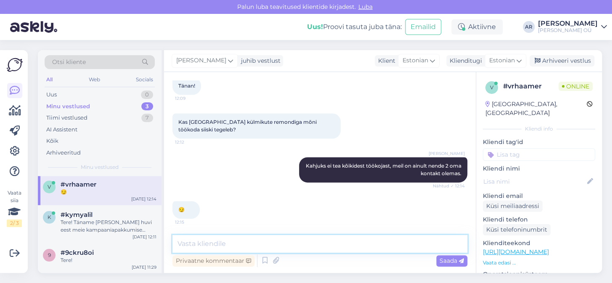
click at [248, 244] on textarea at bounding box center [319, 244] width 295 height 18
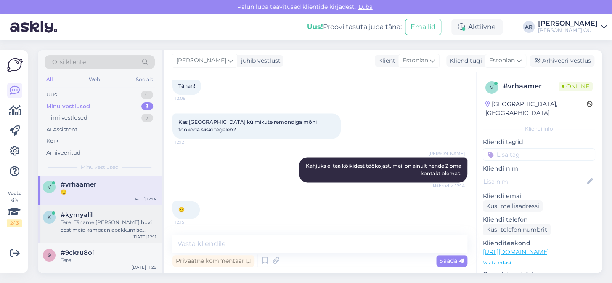
click at [110, 232] on div "Tere! Täname [PERSON_NAME] huvi eest meie kampaaniapakkumise vastu. Esto hindab…" at bounding box center [109, 225] width 96 height 15
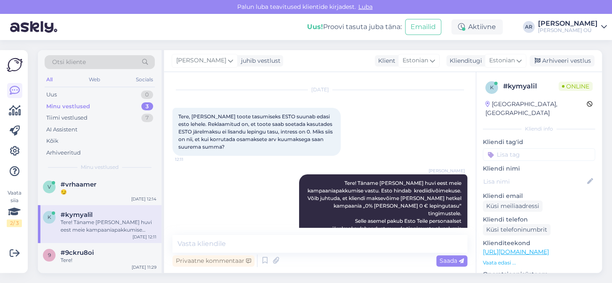
scroll to position [59, 0]
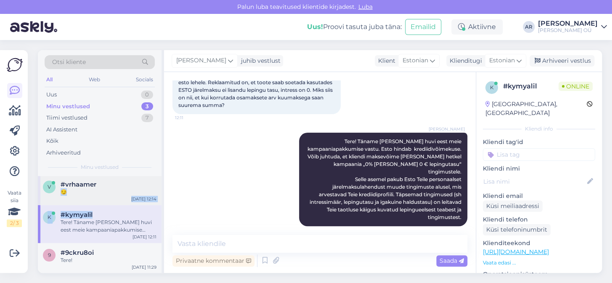
drag, startPoint x: 114, startPoint y: 204, endPoint x: 112, endPoint y: 177, distance: 26.9
click at [112, 177] on div "v #vrhaamer 😏 Aug 31 12:14 k #kymyalil Tere! Täname Teid huvi eest meie kampaan…" at bounding box center [100, 223] width 124 height 98
click at [112, 184] on div "#vrhaamer" at bounding box center [109, 186] width 96 height 8
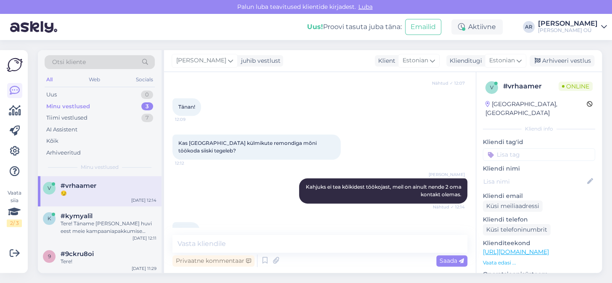
scroll to position [420, 0]
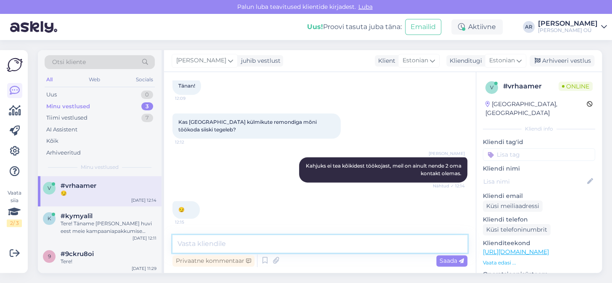
click at [242, 235] on textarea at bounding box center [319, 244] width 295 height 18
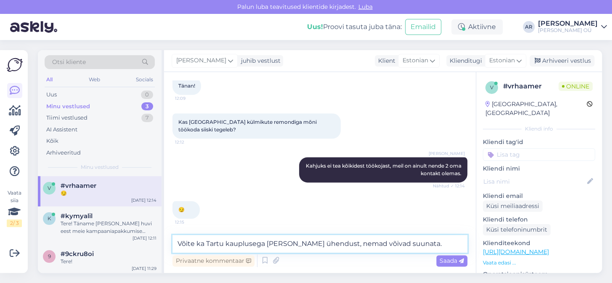
type textarea "Võite ka Tartu kauplusega [PERSON_NAME] ühendust, nemad võivad suunata."
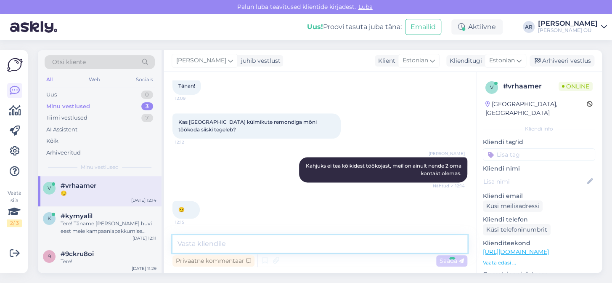
scroll to position [464, 0]
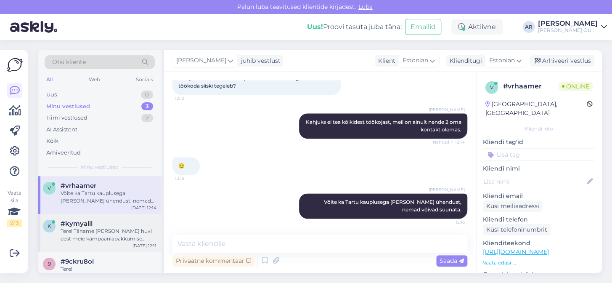
click at [116, 229] on div "Tere! Täname [PERSON_NAME] huvi eest meie kampaaniapakkumise vastu. Esto hindab…" at bounding box center [109, 234] width 96 height 15
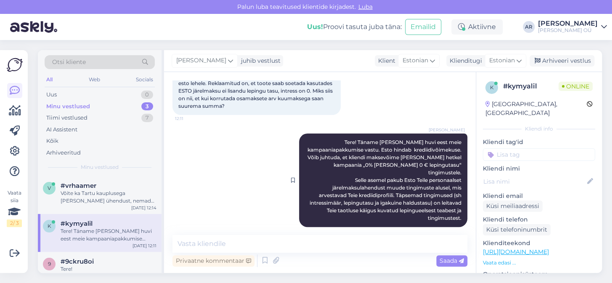
scroll to position [58, 0]
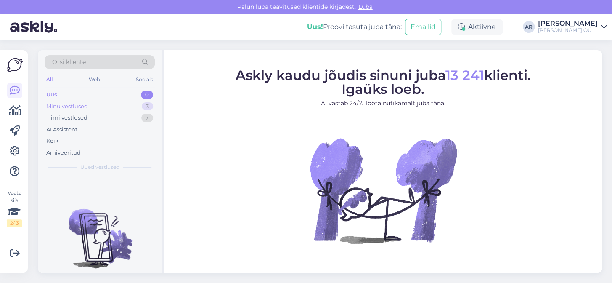
click at [80, 104] on div "Minu vestlused" at bounding box center [67, 106] width 42 height 8
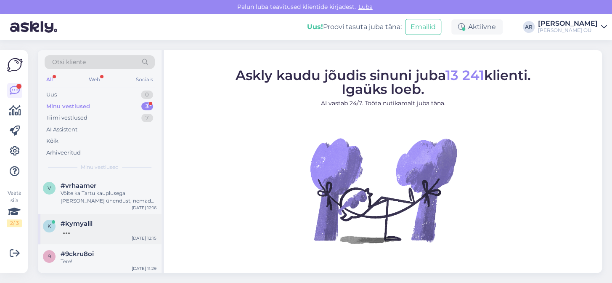
click at [121, 222] on div "#kymyalil" at bounding box center [109, 223] width 96 height 8
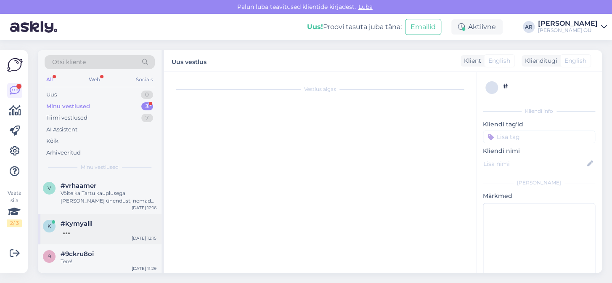
scroll to position [59, 0]
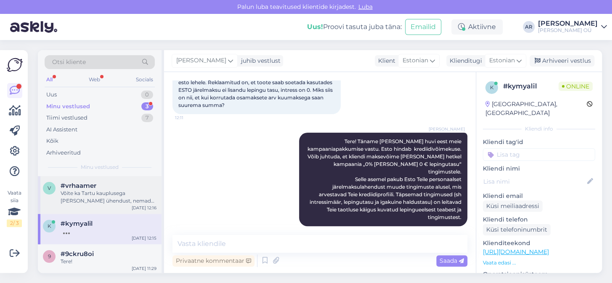
click at [110, 185] on div "#vrhaamer" at bounding box center [109, 186] width 96 height 8
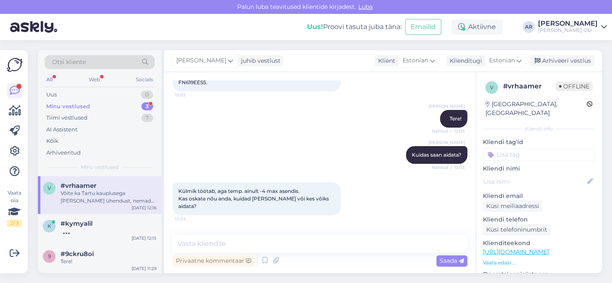
scroll to position [464, 0]
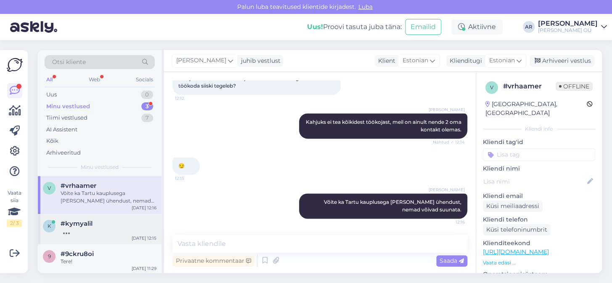
click at [114, 230] on div at bounding box center [109, 231] width 96 height 8
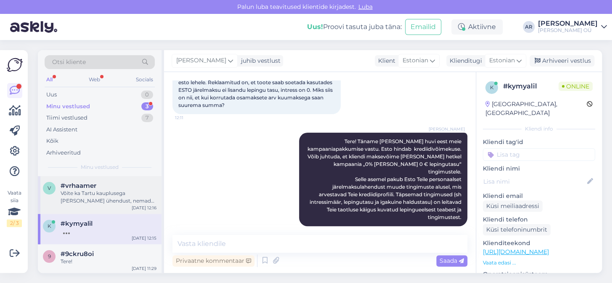
click at [129, 194] on div "Võite ka Tartu kauplusega [PERSON_NAME] ühendust, nemad võivad suunata." at bounding box center [109, 196] width 96 height 15
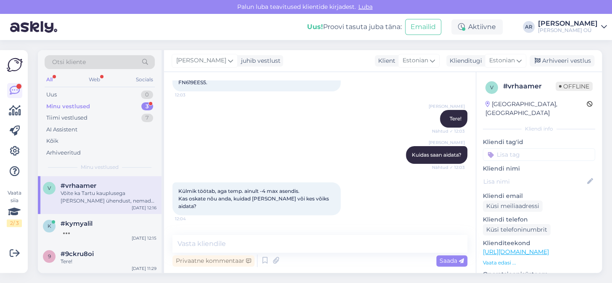
scroll to position [464, 0]
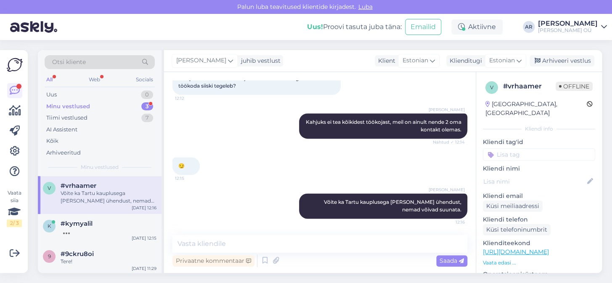
click at [124, 110] on div "Minu vestlused 3" at bounding box center [100, 106] width 110 height 12
click at [116, 231] on div at bounding box center [109, 231] width 96 height 8
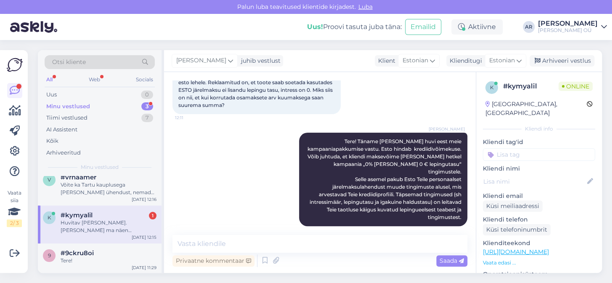
scroll to position [126, 0]
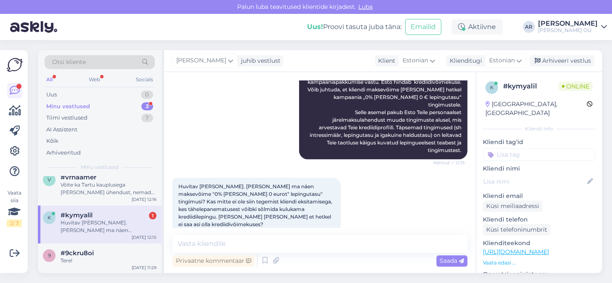
click at [246, 232] on div "Vestlus algas [DATE] Tere, Valides toote tasumiseks ESTO suunab edasi esto lehe…" at bounding box center [320, 172] width 312 height 201
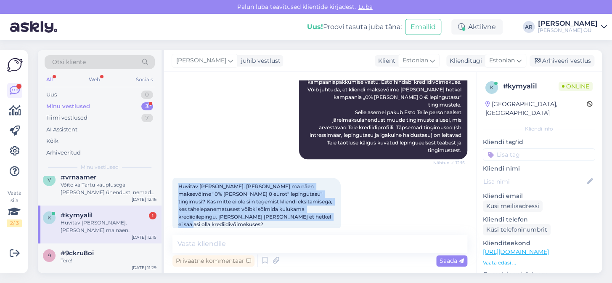
drag, startPoint x: 285, startPoint y: 209, endPoint x: 169, endPoint y: 172, distance: 120.9
click at [169, 172] on div "Vestlus algas [DATE] Tere, Valides toote tasumiseks ESTO suunab edasi esto lehe…" at bounding box center [320, 172] width 312 height 201
copy span "Huvitav [PERSON_NAME]. [PERSON_NAME] ma näen maksevõime "0% [PERSON_NAME] 0 eur…"
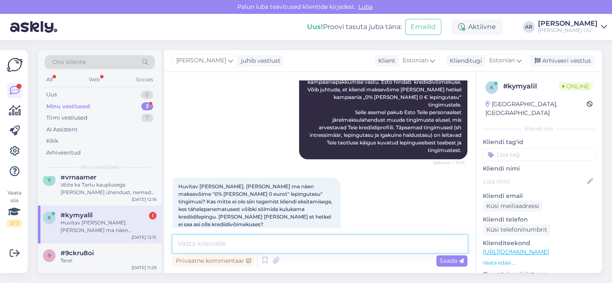
click at [280, 240] on textarea at bounding box center [319, 244] width 295 height 18
paste textarea "Enne lepingu allkirjastamist on alati oluline tingimused hoolikalt läbi lugeda …"
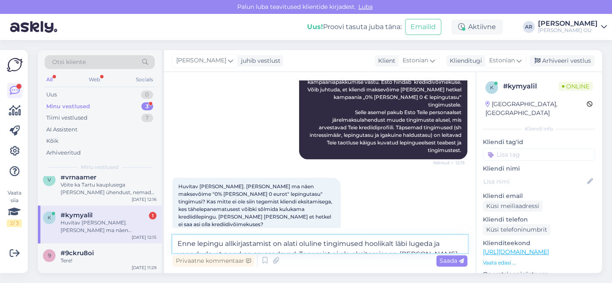
scroll to position [135, 0]
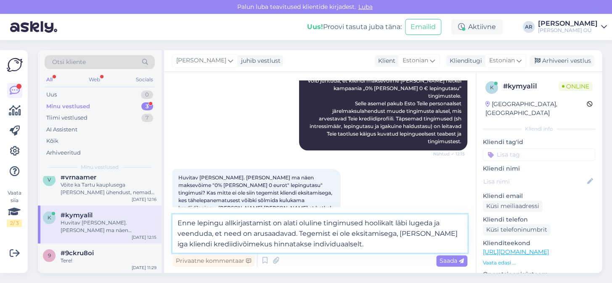
type textarea "Enne lepingu allkirjastamist on alati oluline tingimused hoolikalt läbi lugeda …"
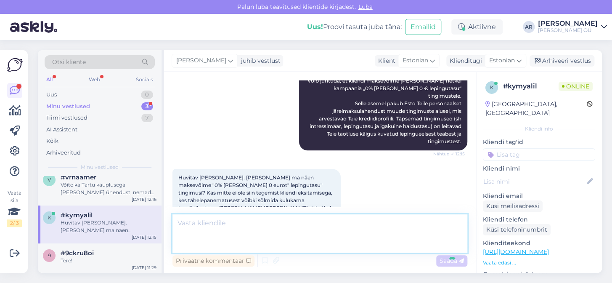
scroll to position [184, 0]
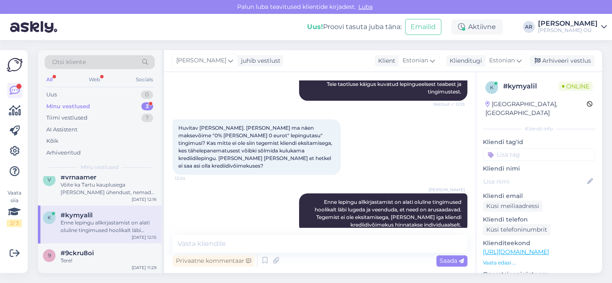
click at [107, 105] on div "Minu vestlused 3" at bounding box center [100, 106] width 110 height 12
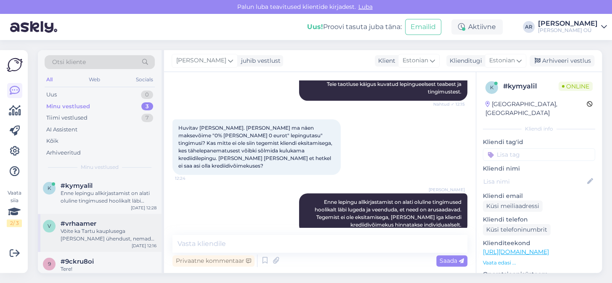
click at [122, 223] on div "#vrhaamer" at bounding box center [109, 223] width 96 height 8
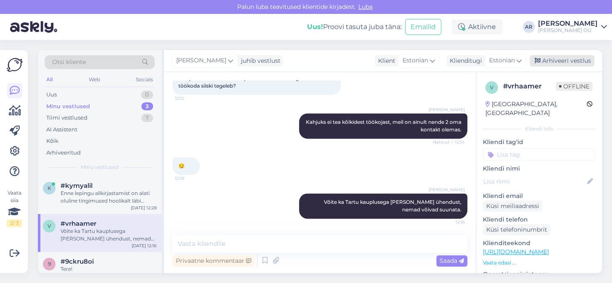
click at [561, 59] on div "Arhiveeri vestlus" at bounding box center [561, 60] width 65 height 11
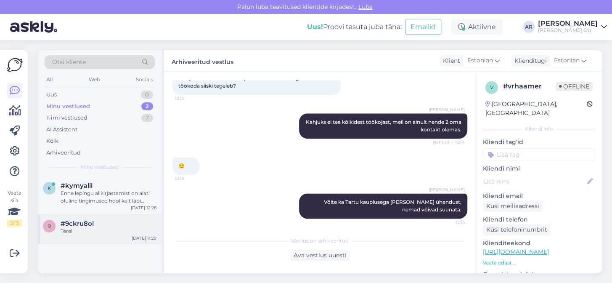
click at [107, 230] on div "Tere!" at bounding box center [109, 231] width 96 height 8
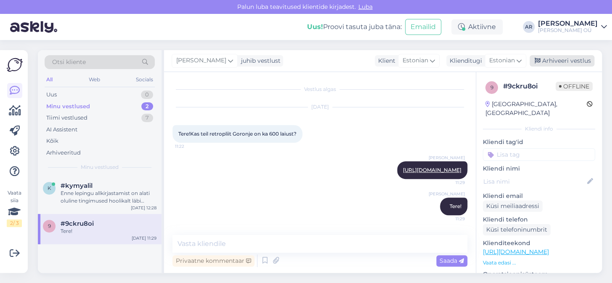
click at [547, 59] on div "Arhiveeri vestlus" at bounding box center [561, 60] width 65 height 11
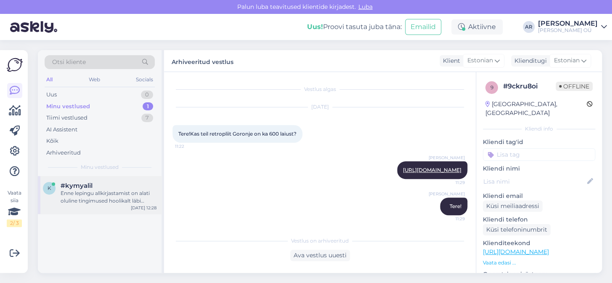
click at [100, 182] on div "#kymyalil" at bounding box center [109, 186] width 96 height 8
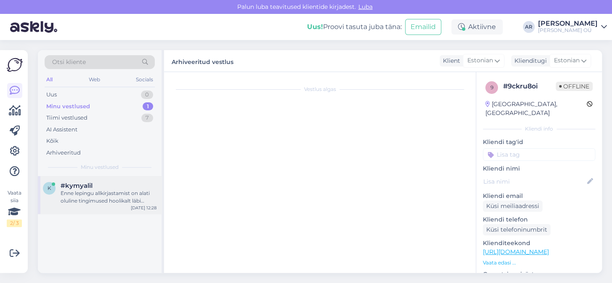
scroll to position [184, 0]
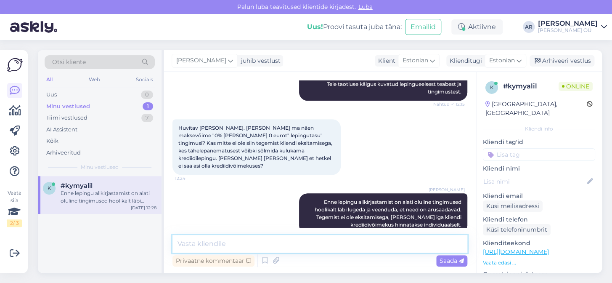
click at [215, 244] on textarea at bounding box center [319, 244] width 295 height 18
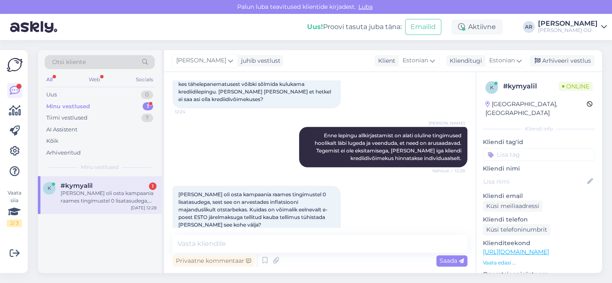
click at [371, 259] on div "Privaatne kommentaar Saada" at bounding box center [319, 260] width 295 height 16
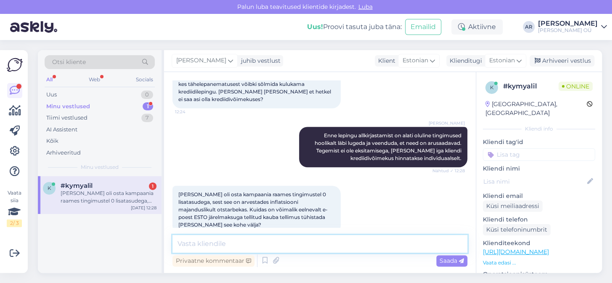
click at [250, 240] on textarea at bounding box center [319, 244] width 295 height 18
type textarea "Mis on tellimuse number?"
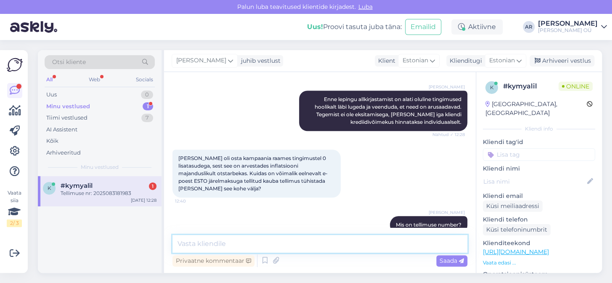
scroll to position [323, 0]
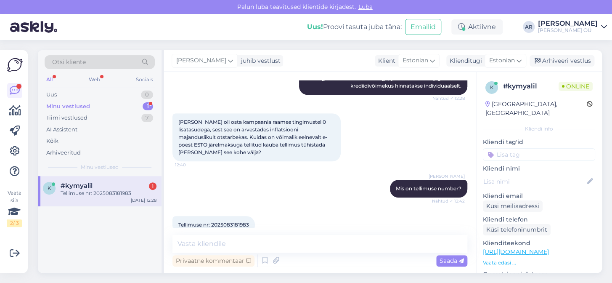
click at [230, 216] on div "Tellimuse nr: 2025083181983 12:43" at bounding box center [213, 225] width 82 height 18
click at [232, 221] on span "Tellimuse nr: 2025083181983" at bounding box center [213, 224] width 71 height 6
copy div "2025083181983 12:43"
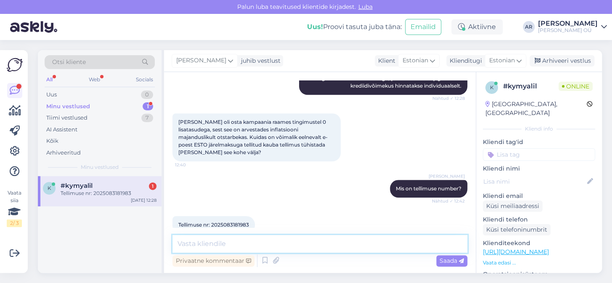
click at [238, 244] on textarea at bounding box center [319, 244] width 295 height 18
type textarea "Tühistatud"
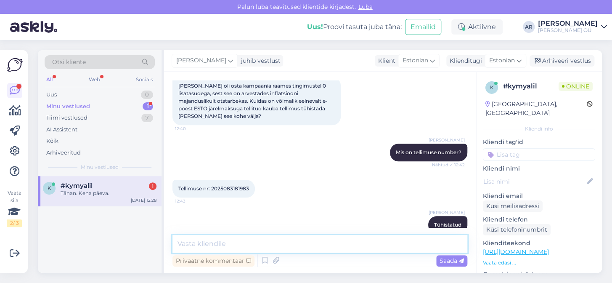
scroll to position [395, 0]
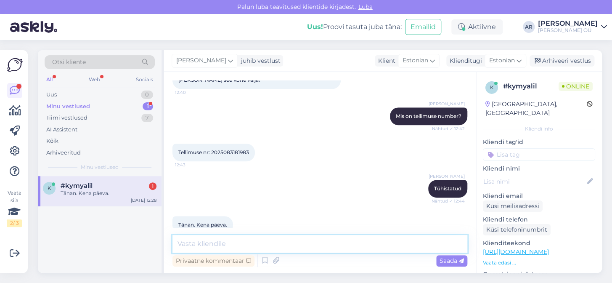
click at [227, 235] on textarea at bounding box center [319, 244] width 295 height 18
type textarea "Palun, Teilegi."
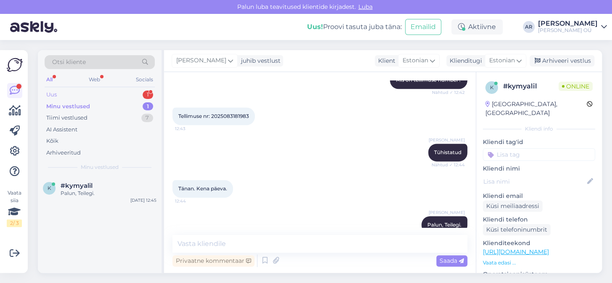
click at [118, 92] on div "Uus 1" at bounding box center [100, 95] width 110 height 12
click at [117, 180] on div "g #ghtmfwz3 3 ootan [DATE] 12:47" at bounding box center [100, 191] width 124 height 30
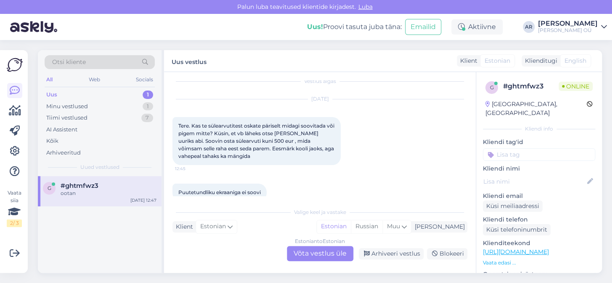
scroll to position [8, 0]
click at [495, 248] on link "[URL][DOMAIN_NAME]" at bounding box center [516, 252] width 66 height 8
click at [492, 248] on link "[URL][DOMAIN_NAME]" at bounding box center [516, 252] width 66 height 8
click at [496, 259] on p "Vaata edasi ..." at bounding box center [539, 263] width 112 height 8
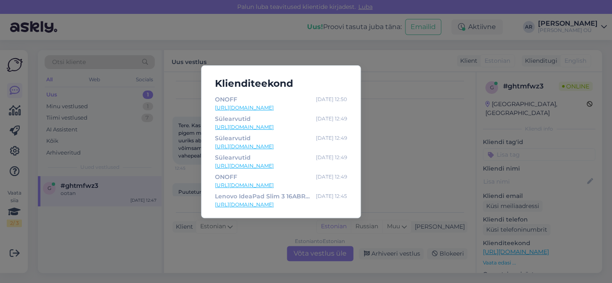
click at [294, 126] on link "[URL][DOMAIN_NAME]" at bounding box center [281, 127] width 132 height 8
click at [252, 108] on link "[URL][DOMAIN_NAME]" at bounding box center [281, 108] width 132 height 8
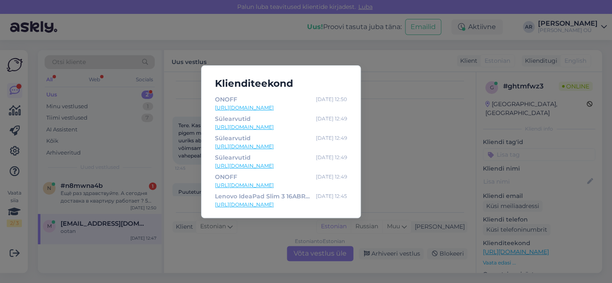
click at [375, 211] on div "Klienditeekond ONOFF [DATE] 12:50 [URL][DOMAIN_NAME] Sülearvutid [DATE] 12:49 […" at bounding box center [306, 141] width 612 height 283
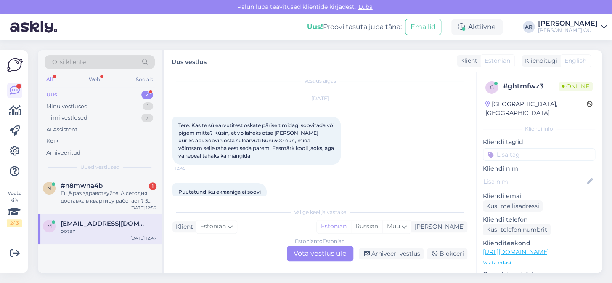
click at [298, 253] on div "Estonian to Estonian Võta vestlus üle" at bounding box center [320, 253] width 66 height 15
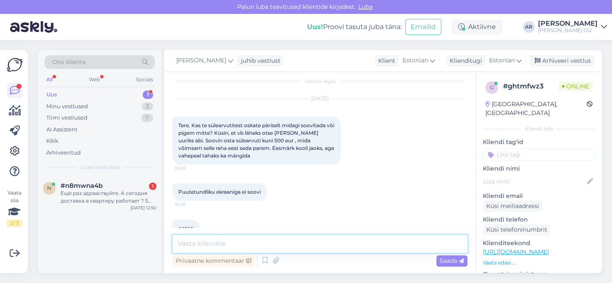
click at [291, 245] on textarea at bounding box center [319, 244] width 295 height 18
type textarea "Tere! Üks hetk"
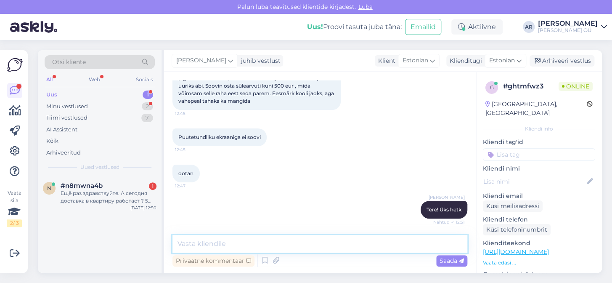
scroll to position [99, 0]
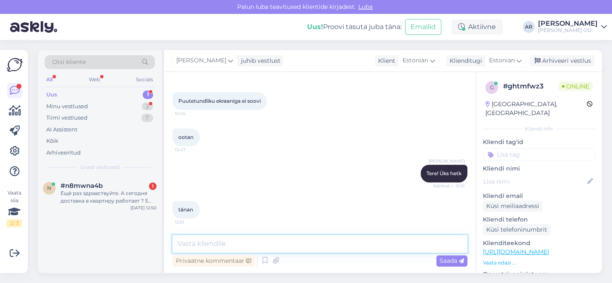
click at [213, 240] on textarea at bounding box center [319, 244] width 295 height 18
paste textarea "[URL][DOMAIN_NAME]"
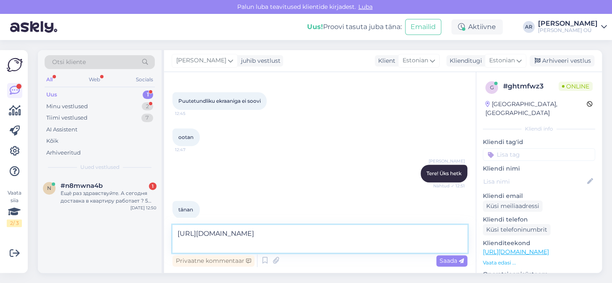
scroll to position [108, 0]
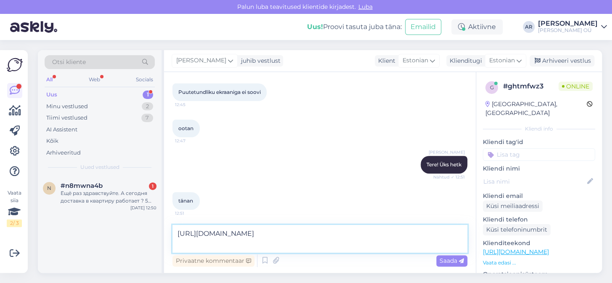
paste textarea "Hea igapäevane jõudlus ja sujuv multitasking tipptasemel SSD ja RAM-i kombinats…"
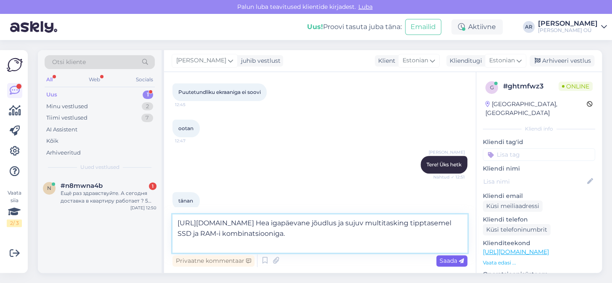
type textarea "[URL][DOMAIN_NAME] Hea igapäevane jõudlus ja sujuv multitasking tipptasemel SSD…"
click at [446, 259] on span "Saada" at bounding box center [451, 260] width 24 height 8
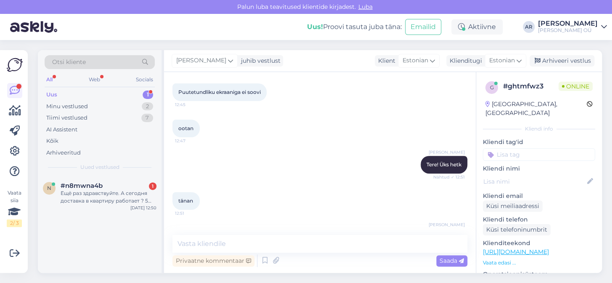
scroll to position [158, 0]
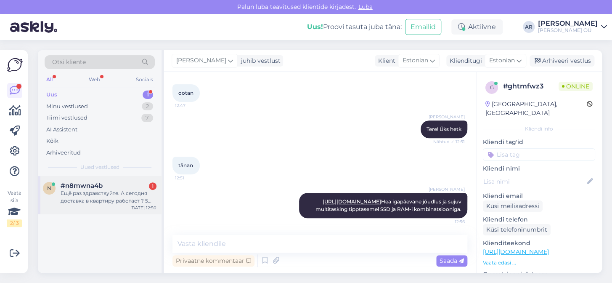
click at [103, 205] on div "n #n8mwna4b 1 Ещё раз здравствуйте. А сегодня доставка в квартиру работает ? 5 …" at bounding box center [100, 195] width 124 height 38
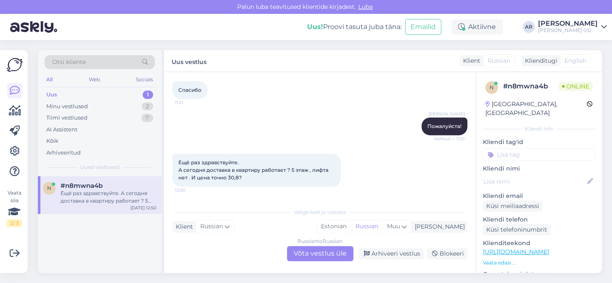
click at [316, 249] on div "Russian to Russian Võta vestlus üle" at bounding box center [320, 253] width 66 height 15
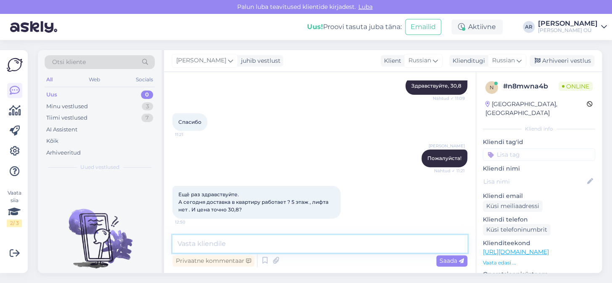
click at [316, 248] on textarea at bounding box center [319, 244] width 295 height 18
click at [316, 243] on textarea at bounding box center [319, 244] width 295 height 18
type textarea "Х"
type textarea "Здравствуйте, сегодня не работает"
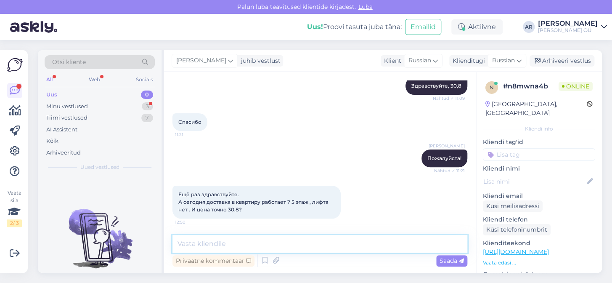
scroll to position [120, 0]
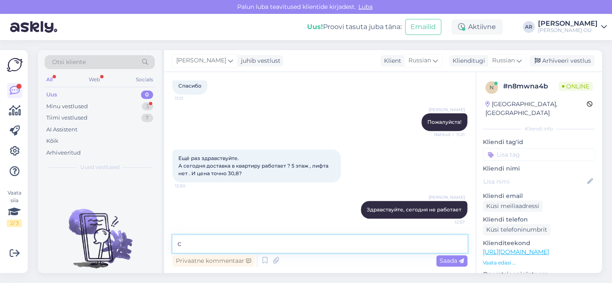
type textarea "с"
type textarea "С"
type textarea "доставка до дома 19,9 и до этажа 10,9"
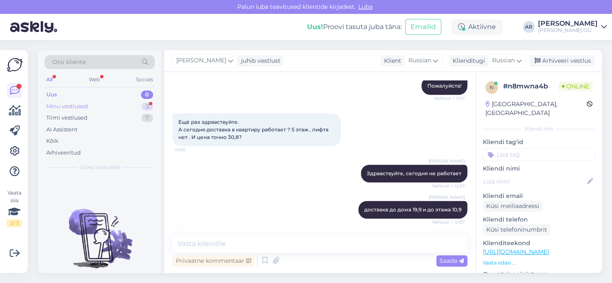
click at [114, 109] on div "Minu vestlused 3" at bounding box center [100, 106] width 110 height 12
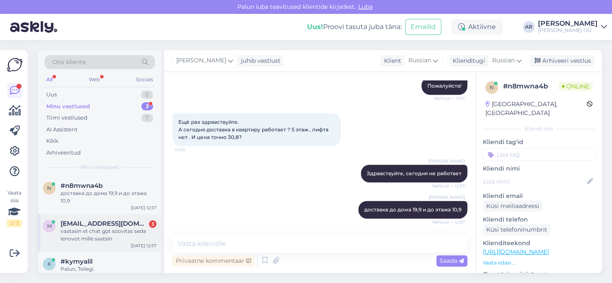
click at [133, 242] on div "[DATE] 12:57" at bounding box center [144, 245] width 26 height 6
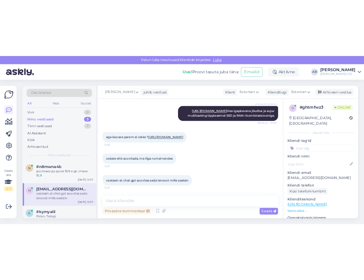
scroll to position [289, 0]
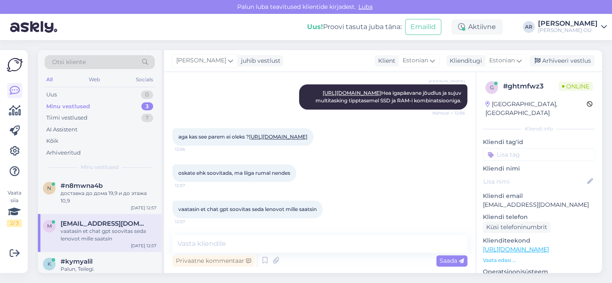
click at [249, 133] on link "[URL][DOMAIN_NAME]" at bounding box center [278, 136] width 58 height 6
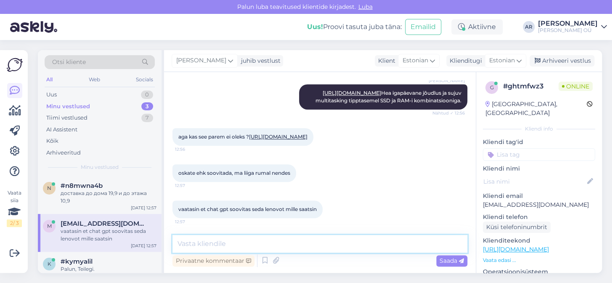
click at [353, 243] on textarea at bounding box center [319, 244] width 295 height 18
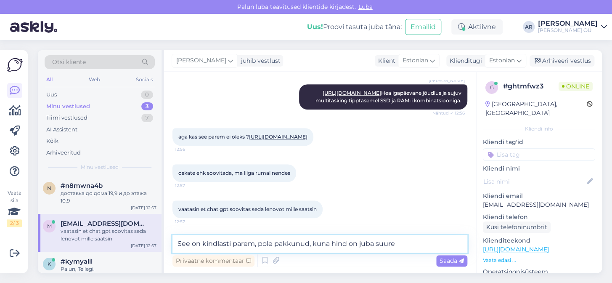
type textarea "See on kindlasti parem, pole pakkunud, kuna hind on juba suurem"
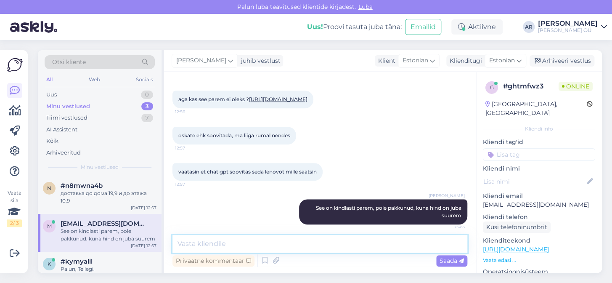
scroll to position [333, 0]
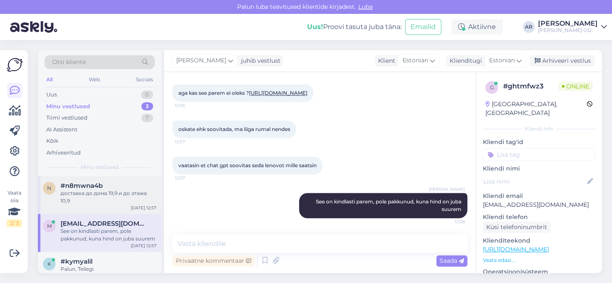
click at [124, 193] on div "доставка до дома 19,9 и до этажа 10,9" at bounding box center [109, 196] width 96 height 15
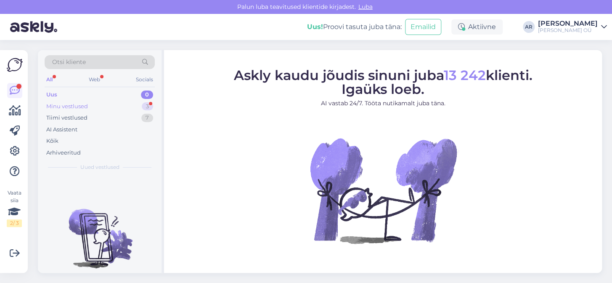
click at [88, 108] on div "Minu vestlused 3" at bounding box center [100, 106] width 110 height 12
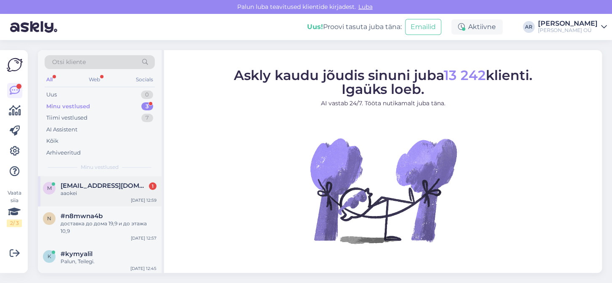
click at [133, 193] on div "aaokei" at bounding box center [109, 193] width 96 height 8
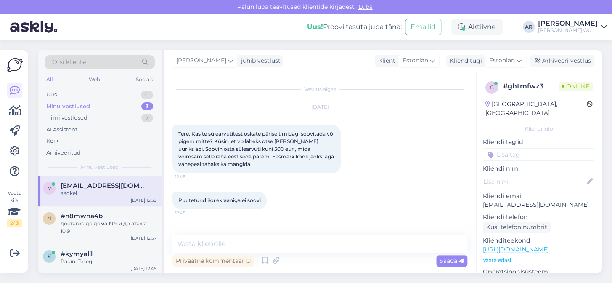
scroll to position [369, 0]
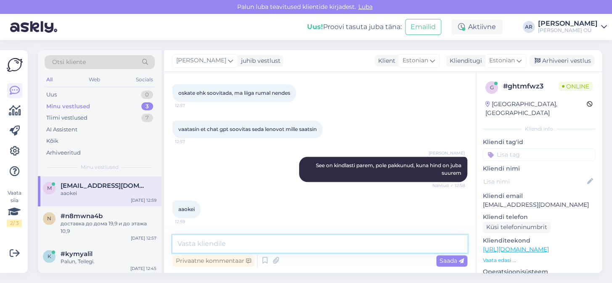
click at [249, 244] on textarea at bounding box center [319, 244] width 295 height 18
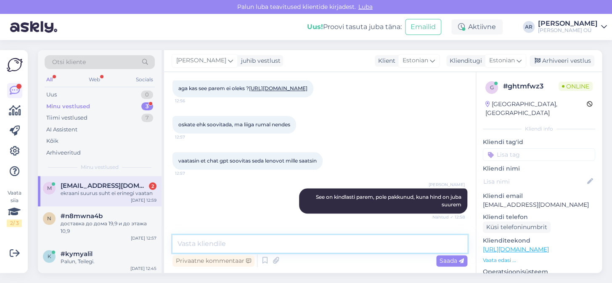
scroll to position [298, 0]
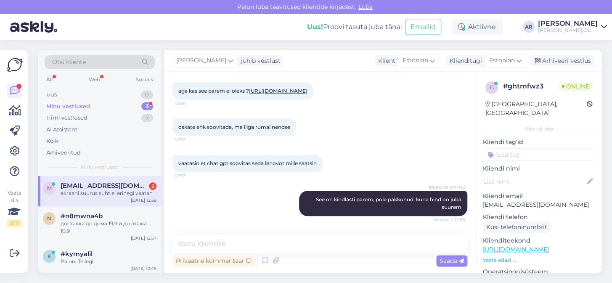
click at [251, 94] on link "https://onoff.ee/et/sulearvutid/121919-lenovo-ideapad-slim-3-16abr8-16-ryzen-5-…" at bounding box center [278, 90] width 58 height 6
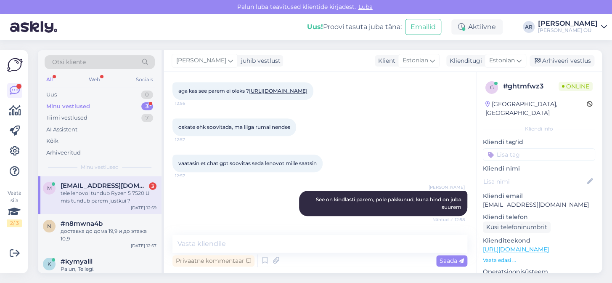
scroll to position [485, 0]
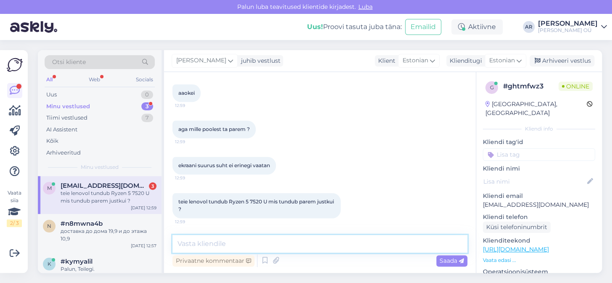
click at [258, 242] on textarea at bounding box center [319, 244] width 295 height 18
paste textarea "IdeaPad Slim 3 16ABR8 sobib sulle rohkem, kui hindad kompaktset, kaasaegset dis…"
type textarea "IdeaPad Slim 3 16ABR8 sobib sulle rohkem, kui hindad kompaktset, kaasaegset dis…"
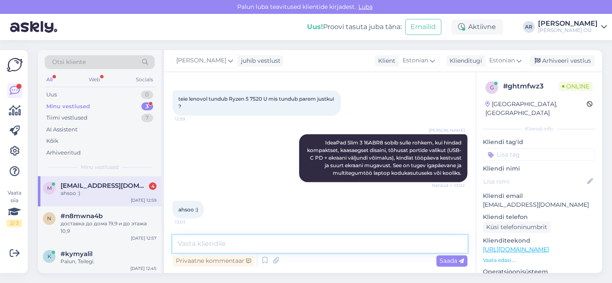
scroll to position [595, 0]
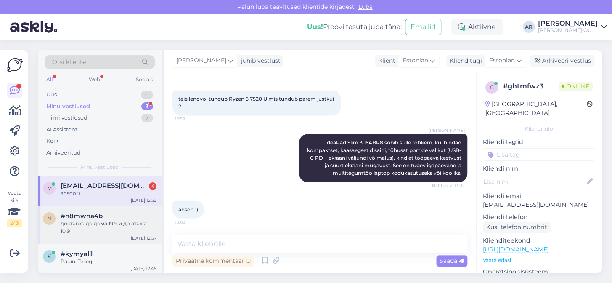
click at [141, 213] on div "#n8mwna4b" at bounding box center [109, 216] width 96 height 8
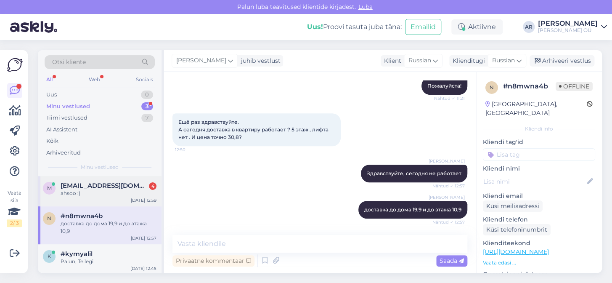
click at [138, 193] on div "ahsoo :)" at bounding box center [109, 193] width 96 height 8
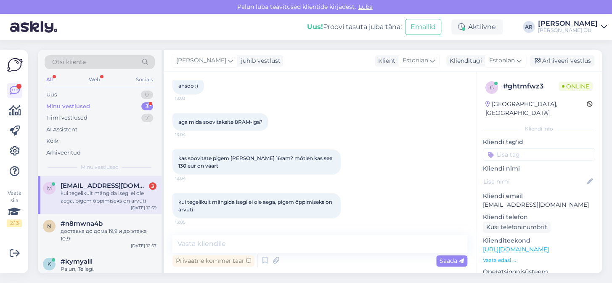
scroll to position [719, 0]
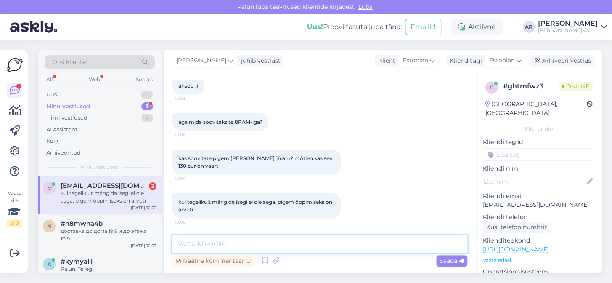
click at [264, 236] on textarea at bounding box center [319, 244] width 295 height 18
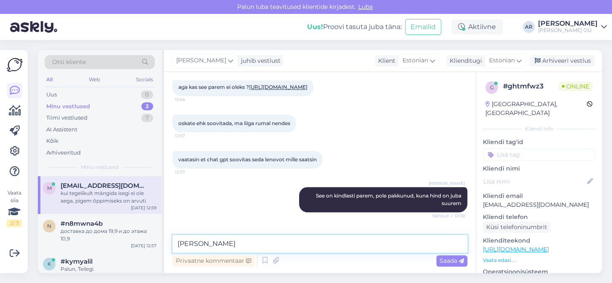
scroll to position [301, 0]
type textarea "Kui"
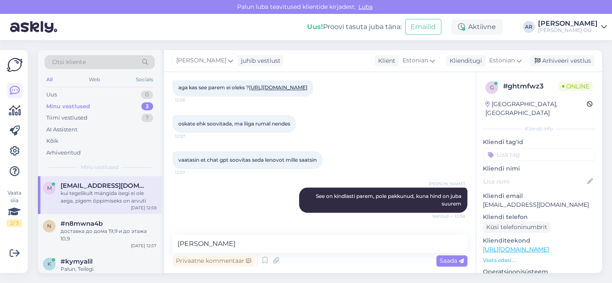
click at [261, 90] on link "[URL][DOMAIN_NAME]" at bounding box center [278, 87] width 58 height 6
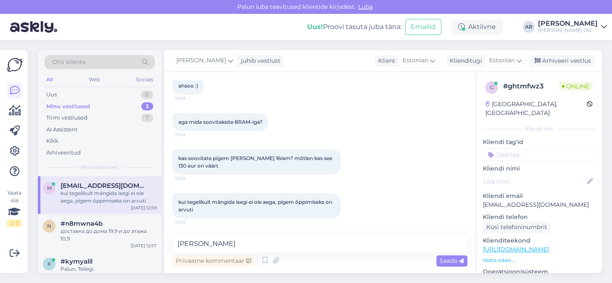
scroll to position [719, 0]
click at [491, 245] on link "https://onoff.ee/et/160-sulearvutid" at bounding box center [516, 249] width 66 height 8
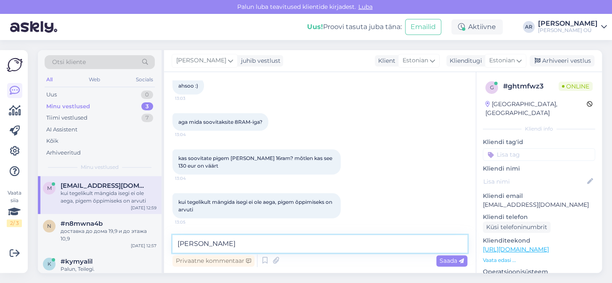
click at [209, 248] on textarea "Kui" at bounding box center [319, 244] width 295 height 18
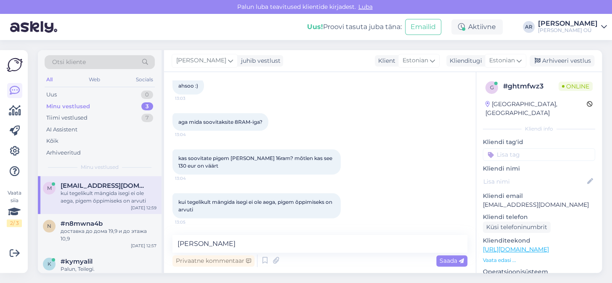
drag, startPoint x: 245, startPoint y: 211, endPoint x: 177, endPoint y: 97, distance: 132.7
click at [177, 97] on div "Vestlus algas Aug 31 2025 Tere. Kas te sülearvutitest oskate päriselt midagi so…" at bounding box center [323, 153] width 302 height 147
drag, startPoint x: 177, startPoint y: 97, endPoint x: 180, endPoint y: 85, distance: 12.5
click at [180, 85] on div "ahsoo :) 13:03" at bounding box center [188, 86] width 32 height 18
copy div "aga mida soovitaksite 8RAM-iga? 13:04 kas soovitate pigem võtta 16ram? mõtlen k…"
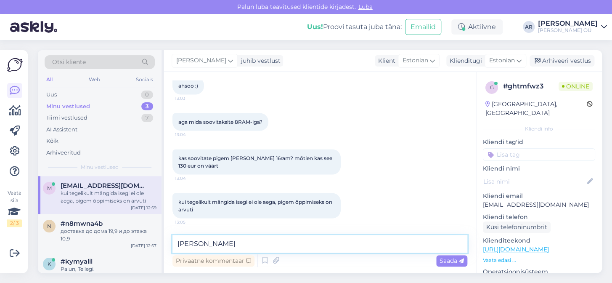
click at [239, 249] on textarea "Kui" at bounding box center [319, 244] width 295 height 18
paste textarea "Kindlasti - kui sa küsid, kas tasub pigem kohe võtta 16 GB RAM-i kui ainult 8 G…"
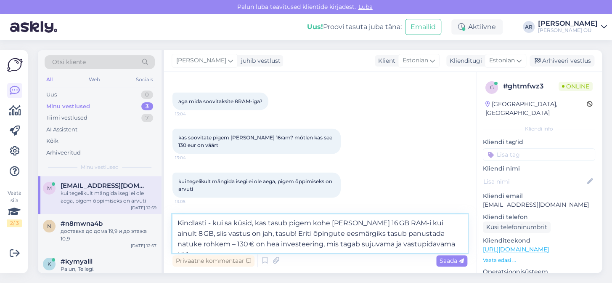
drag, startPoint x: 267, startPoint y: 223, endPoint x: 212, endPoint y: 225, distance: 55.5
click at [212, 225] on textarea "Kindlasti - kui sa küsid, kas tasub pigem kohe võtta 16 GB RAM-i kui ainult 8 G…" at bounding box center [319, 233] width 295 height 38
drag, startPoint x: 197, startPoint y: 234, endPoint x: 385, endPoint y: 222, distance: 188.3
click at [385, 222] on textarea "Kindlasti - tasub pigem kohe võtta 16 GB RAM-i kui ainult 8 GB, siis vastus on …" at bounding box center [319, 233] width 295 height 38
click at [372, 244] on textarea "Kindlasti - tasub pigem kohe võtta 16 GB RAM-i kui ainult 8 GB. Eriti õpingute …" at bounding box center [319, 233] width 295 height 38
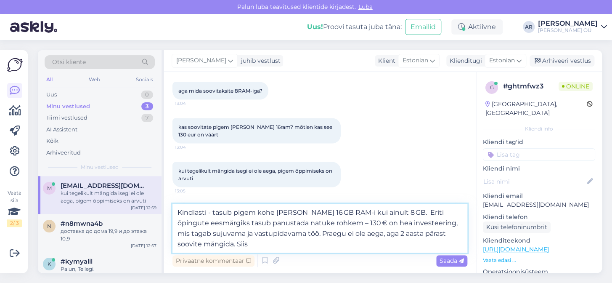
click at [313, 230] on textarea "Kindlasti - tasub pigem kohe võtta 16 GB RAM-i kui ainult 8 GB. Eriti õpingute …" at bounding box center [319, 227] width 295 height 49
click at [333, 245] on textarea "Kindlasti - tasub pigem kohe võtta 16 GB RAM-i kui ainult 8 GB. Eriti õpingute …" at bounding box center [319, 227] width 295 height 49
click at [264, 247] on textarea "Kindlasti - tasub pigem kohe võtta 16 GB RAM-i kui ainult 8 GB. Eriti õpingute …" at bounding box center [319, 227] width 295 height 49
click at [296, 247] on textarea "Kindlasti - tasub pigem kohe võtta 16 GB RAM-i kui ainult 8 GB. Eriti õpingute …" at bounding box center [319, 227] width 295 height 49
type textarea "Kindlasti - tasub pigem kohe võtta 16 GB RAM-i kui ainult 8 GB. Eriti õpingute …"
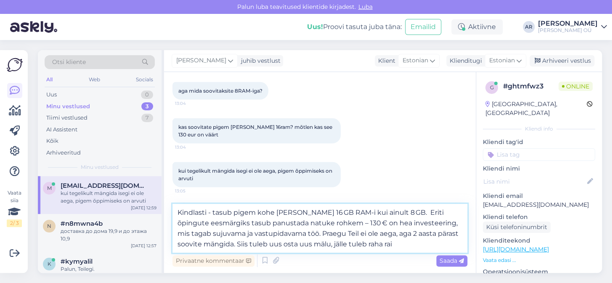
drag, startPoint x: 368, startPoint y: 243, endPoint x: 165, endPoint y: 211, distance: 205.6
click at [164, 211] on div "Vestlus algas Aug 31 2025 Tere. Kas te sülearvutitest oskate päriselt midagi so…" at bounding box center [320, 172] width 312 height 201
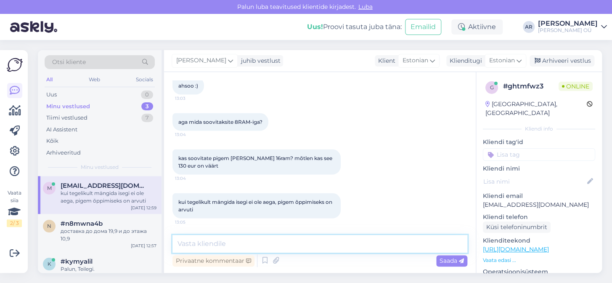
click at [199, 245] on textarea at bounding box center [319, 244] width 295 height 18
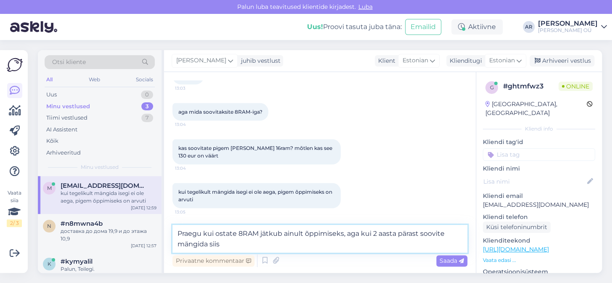
click at [270, 246] on textarea "Praegu kui ostate 8RAM jätkub ainult õppimiseks, aga kui 2 aasta pärast soovite…" at bounding box center [319, 238] width 295 height 28
drag, startPoint x: 309, startPoint y: 245, endPoint x: 179, endPoint y: 235, distance: 130.3
click at [179, 235] on textarea "Praegu kui ostate 8RAM jätkub ainult õppimiseks, aga kui 2 aasta pärast soovite…" at bounding box center [319, 238] width 295 height 28
type textarea "Praegu kui ostate 8RAM jätkub ainult õppimiseks, aga kui 2 aasta pärast soovite…"
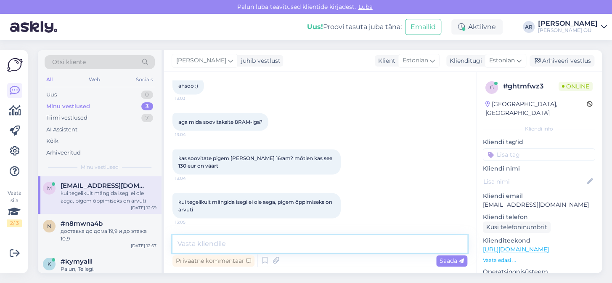
paste textarea "Praegu piisab 8 GB RAM-ist ainult õppimiseks, aga kui kahe aasta pärast soovid …"
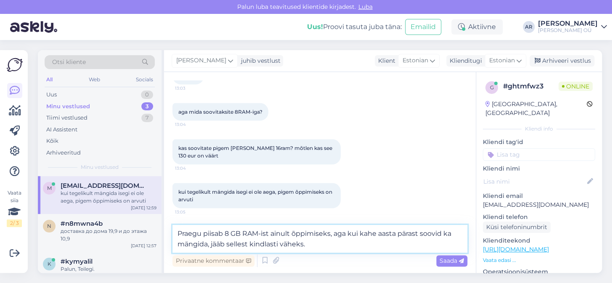
click at [441, 232] on textarea "Praegu piisab 8 GB RAM-ist ainult õppimiseks, aga kui kahe aasta pärast soovid …" at bounding box center [319, 238] width 295 height 28
type textarea "Praegu piisab 8 GB RAM-ist ainult õppimiseks, aga kui kahe aasta pärast soovite…"
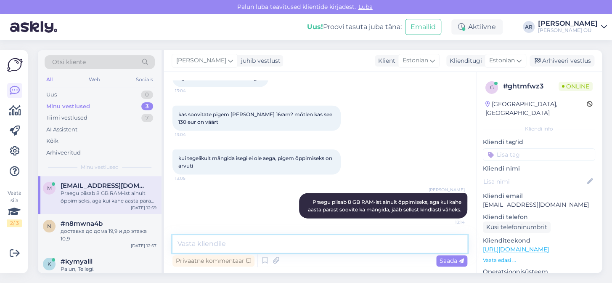
scroll to position [770, 0]
click at [362, 240] on textarea at bounding box center [319, 244] width 295 height 18
click at [267, 240] on textarea "Tuleb juba praegu tulevikkust mõelda" at bounding box center [319, 244] width 295 height 18
click at [304, 245] on textarea "Tuleb juba praegu tulevikust mõelda" at bounding box center [319, 244] width 295 height 18
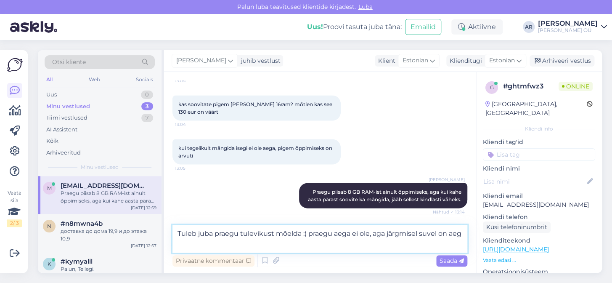
scroll to position [780, 0]
drag, startPoint x: 301, startPoint y: 246, endPoint x: 126, endPoint y: 229, distance: 175.7
click at [125, 228] on div "Otsi kliente All Web Socials Uus 0 Minu vestlused 3 Tiimi vestlused 7 AI Assist…" at bounding box center [320, 161] width 564 height 222
type textarea "Tuleb juba praegu tulevikust mõelda :) praegu aega ei ole, aga järgmisel suvel …"
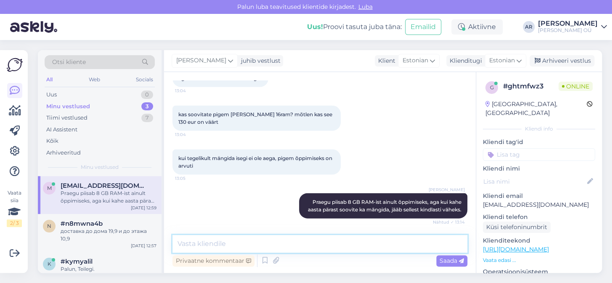
paste textarea "„Tuleb juba praegu tulevikule mõelda :) praegu aega ei ole, aga järgmisel suvel…"
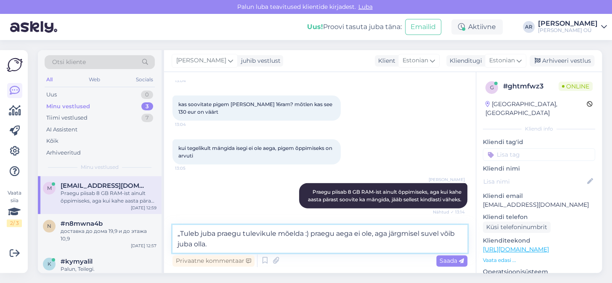
drag, startPoint x: 181, startPoint y: 234, endPoint x: 177, endPoint y: 233, distance: 4.2
click at [177, 233] on textarea "„Tuleb juba praegu tulevikule mõelda :) praegu aega ei ole, aga järgmisel suvel…" at bounding box center [319, 238] width 295 height 28
type textarea "Tuleb juba praegu tulevikule mõelda :) praegu aega ei ole, aga järgmisel suvel …"
click at [256, 241] on textarea "Tuleb juba praegu tulevikule mõelda :) praegu aega ei ole, aga järgmisel suvel …" at bounding box center [319, 238] width 295 height 28
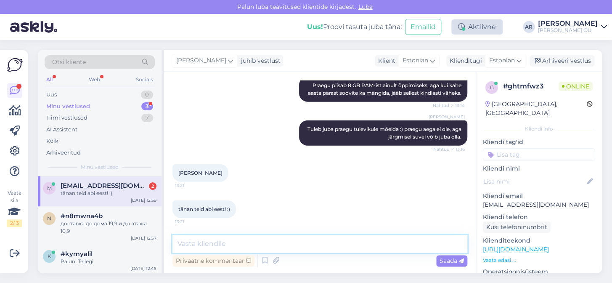
scroll to position [886, 0]
click at [333, 243] on textarea at bounding box center [319, 244] width 295 height 18
type textarea "Palun:)"
